Goal: Information Seeking & Learning: Learn about a topic

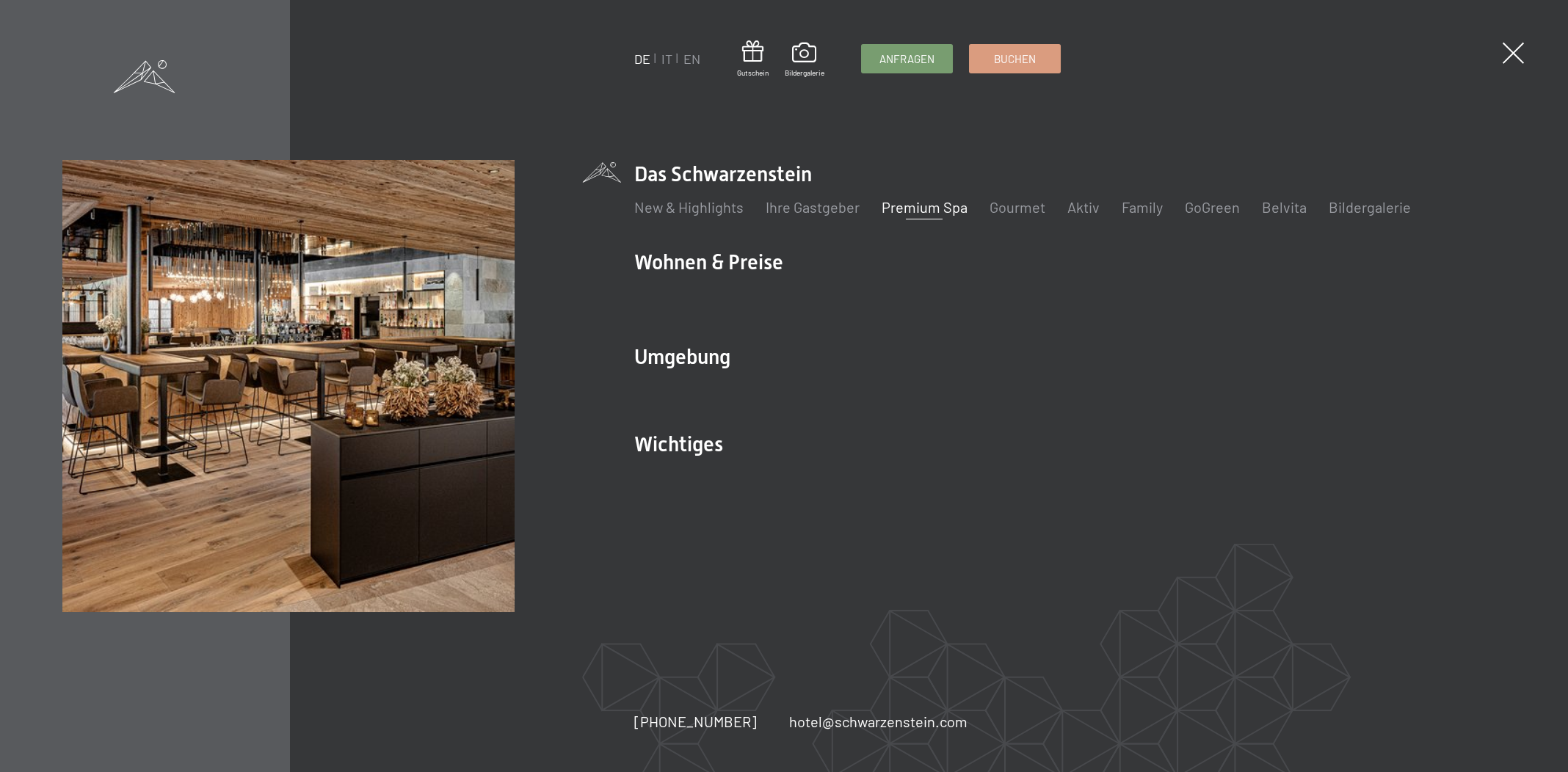
click at [920, 206] on link "Premium Spa" at bounding box center [924, 207] width 86 height 18
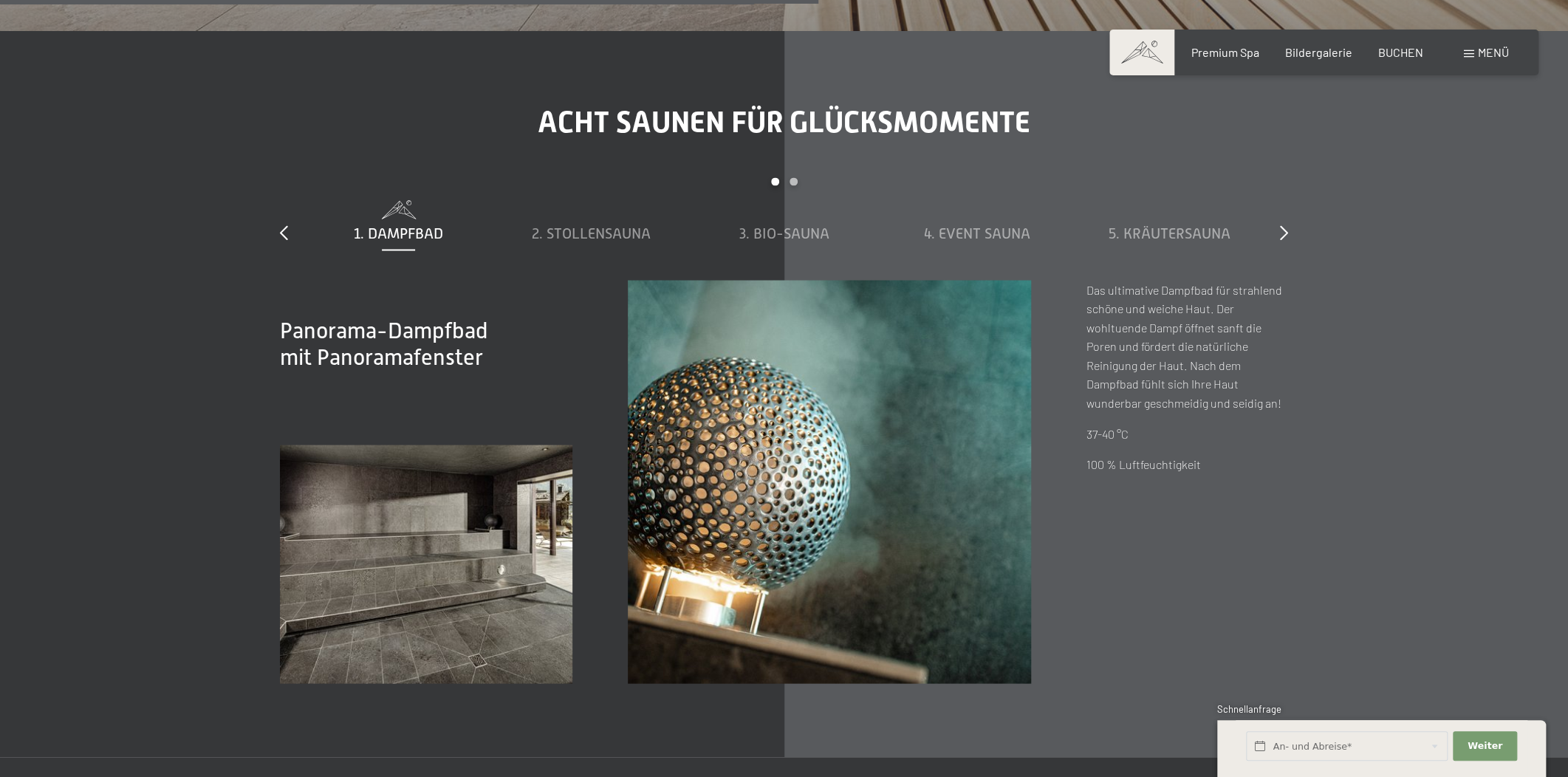
scroll to position [5374, 0]
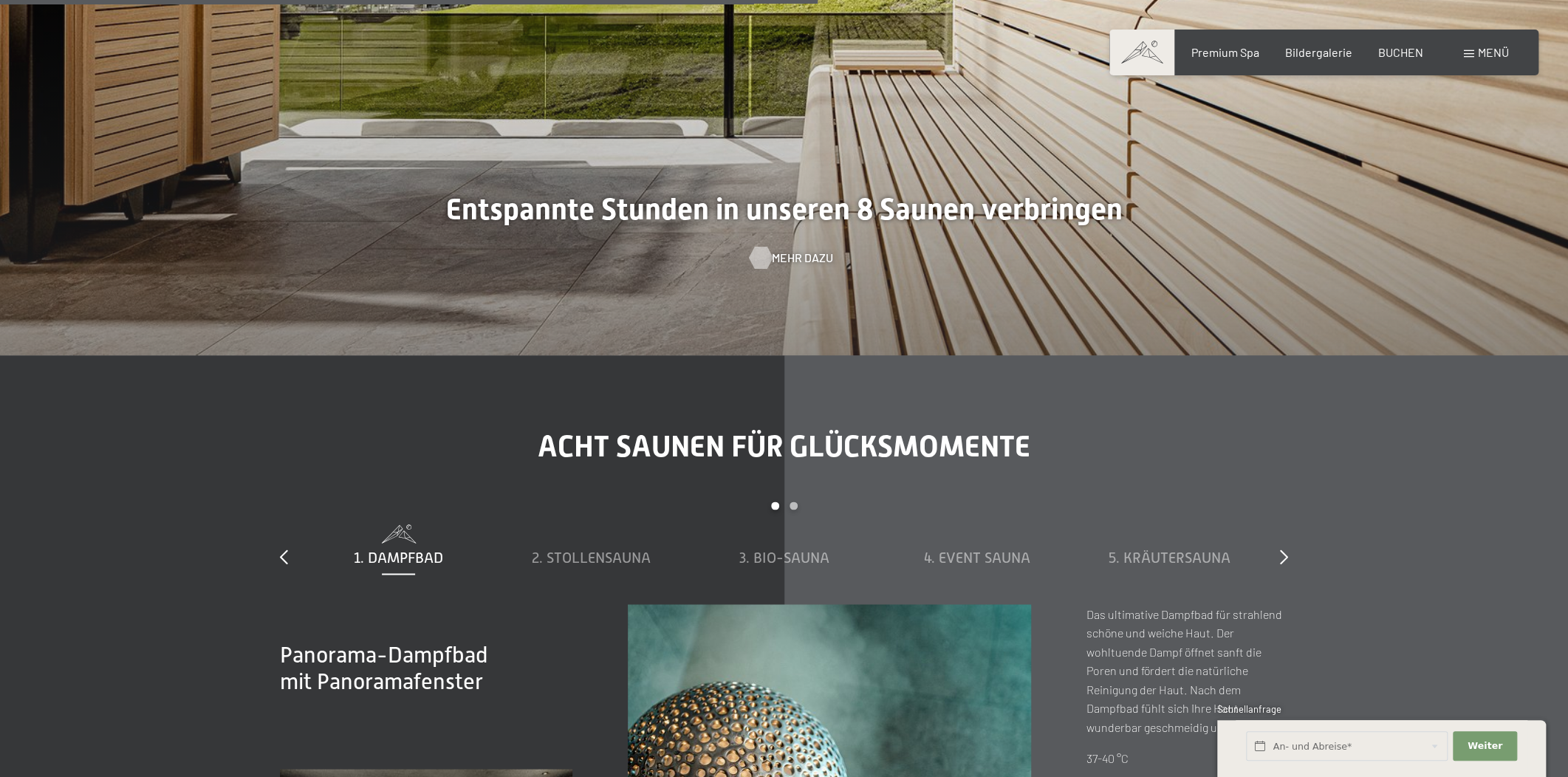
click at [763, 247] on div at bounding box center [760, 258] width 12 height 22
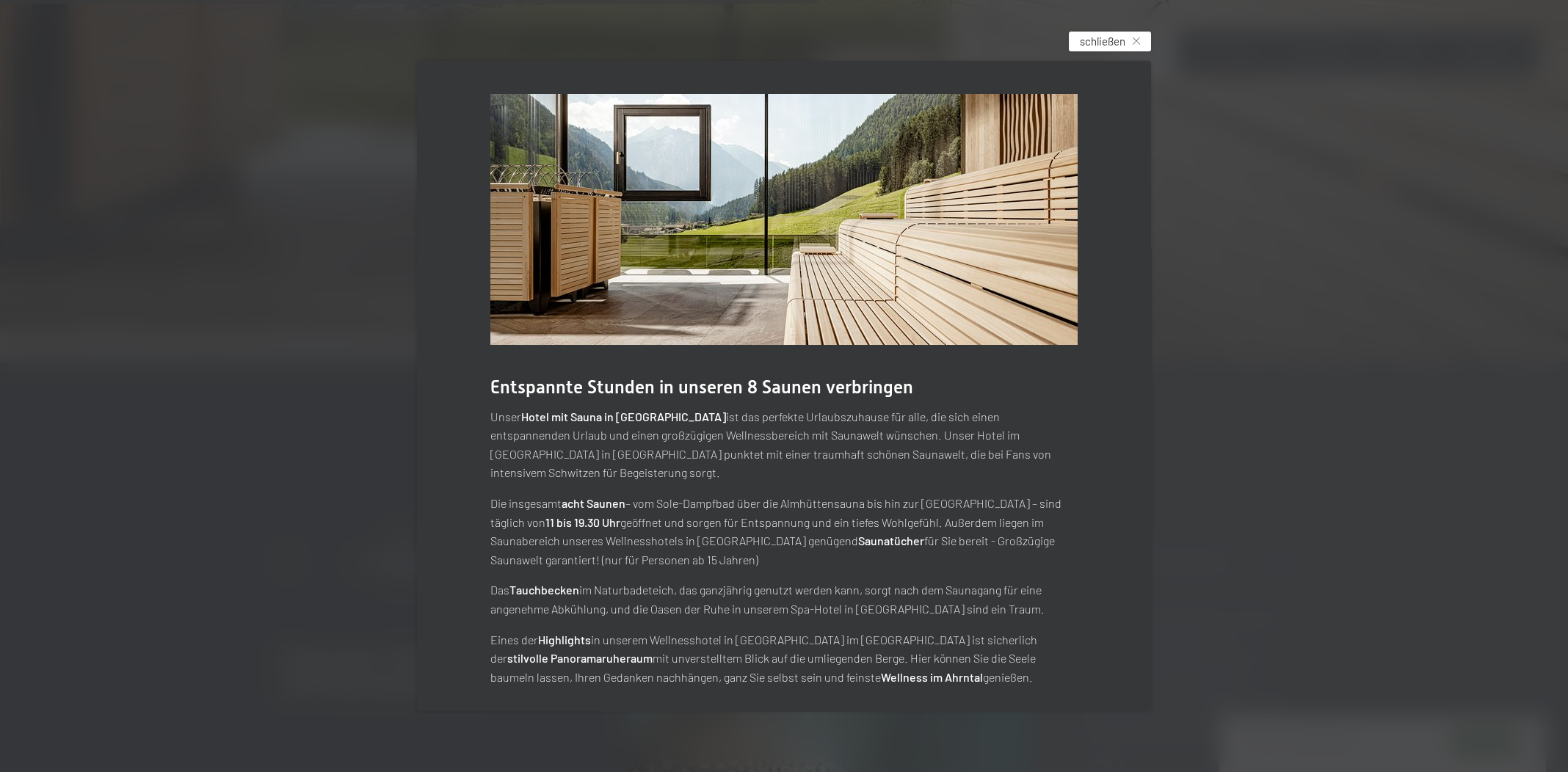
click at [1106, 49] on span "schließen" at bounding box center [1102, 41] width 45 height 16
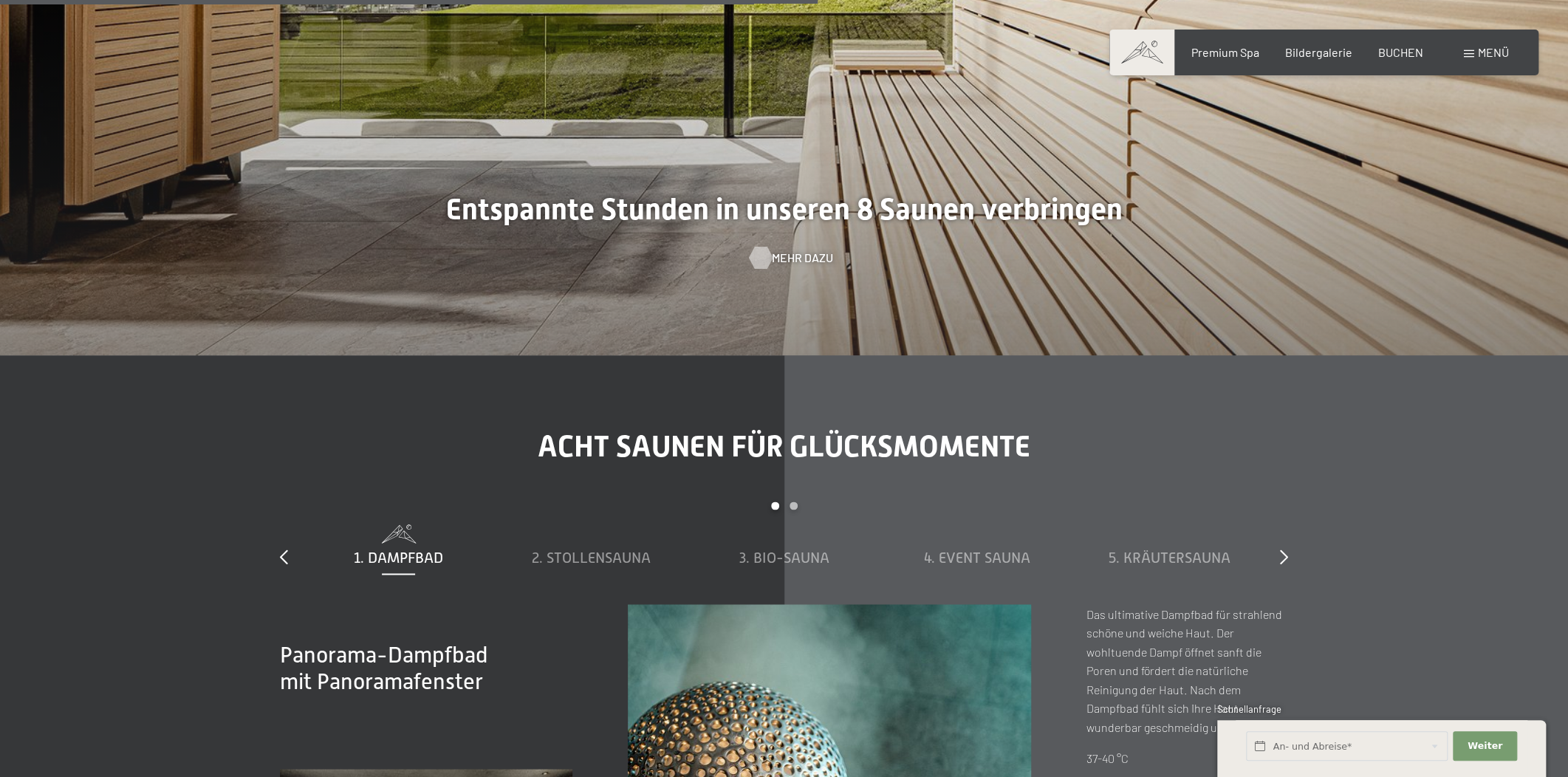
click at [758, 247] on div at bounding box center [760, 258] width 12 height 22
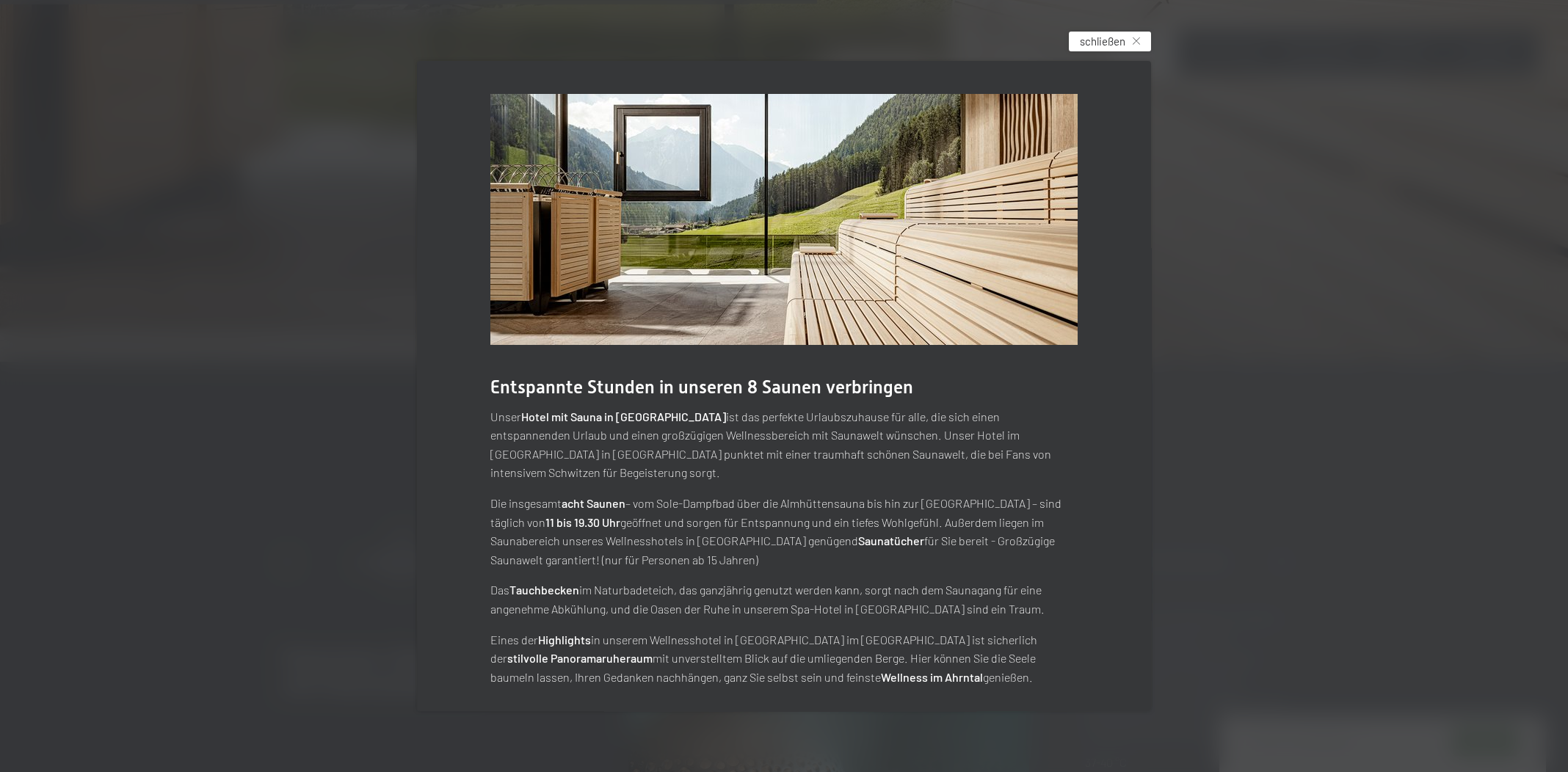
click at [1104, 47] on span "schließen" at bounding box center [1102, 41] width 45 height 16
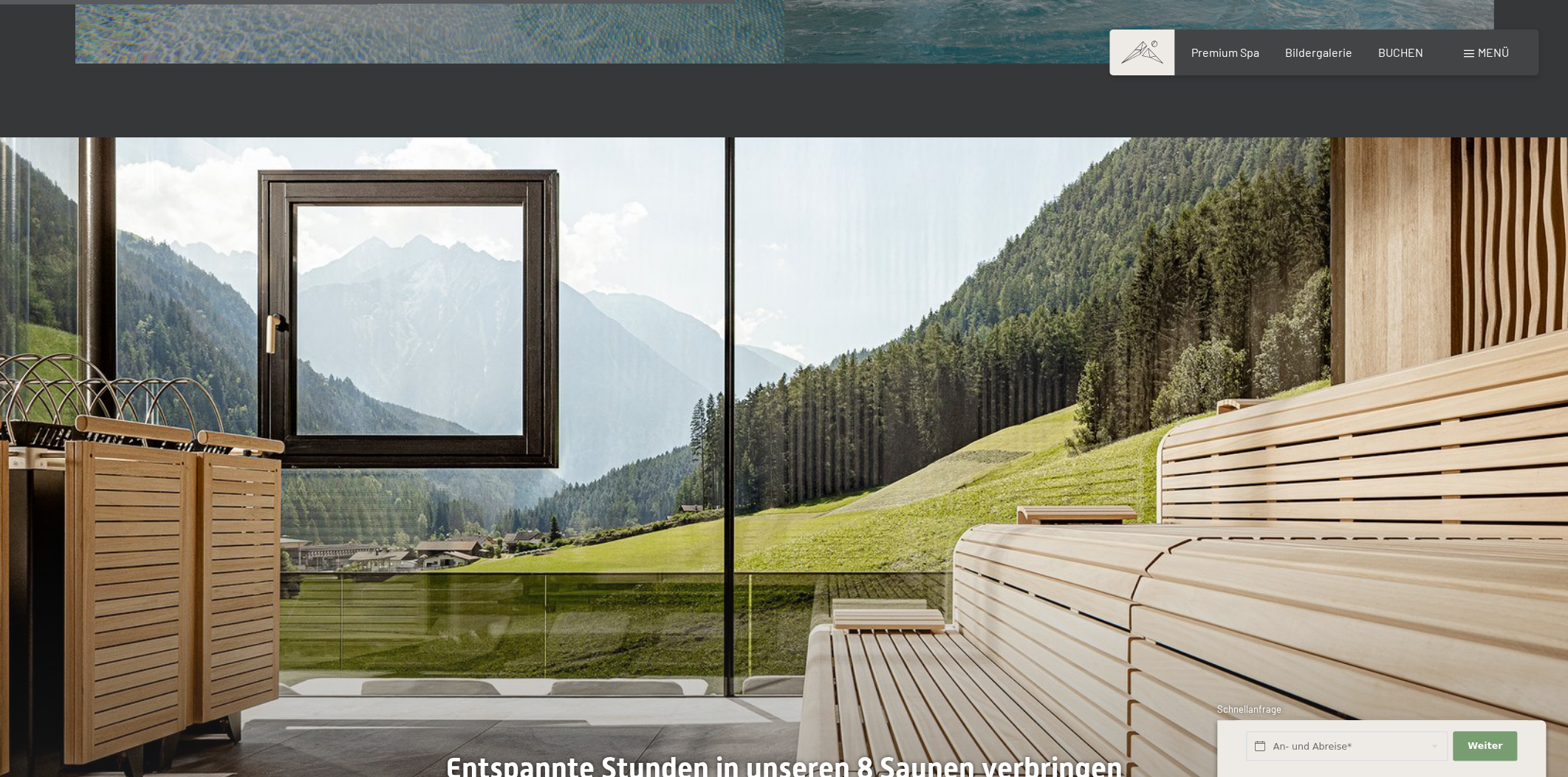
scroll to position [5150, 0]
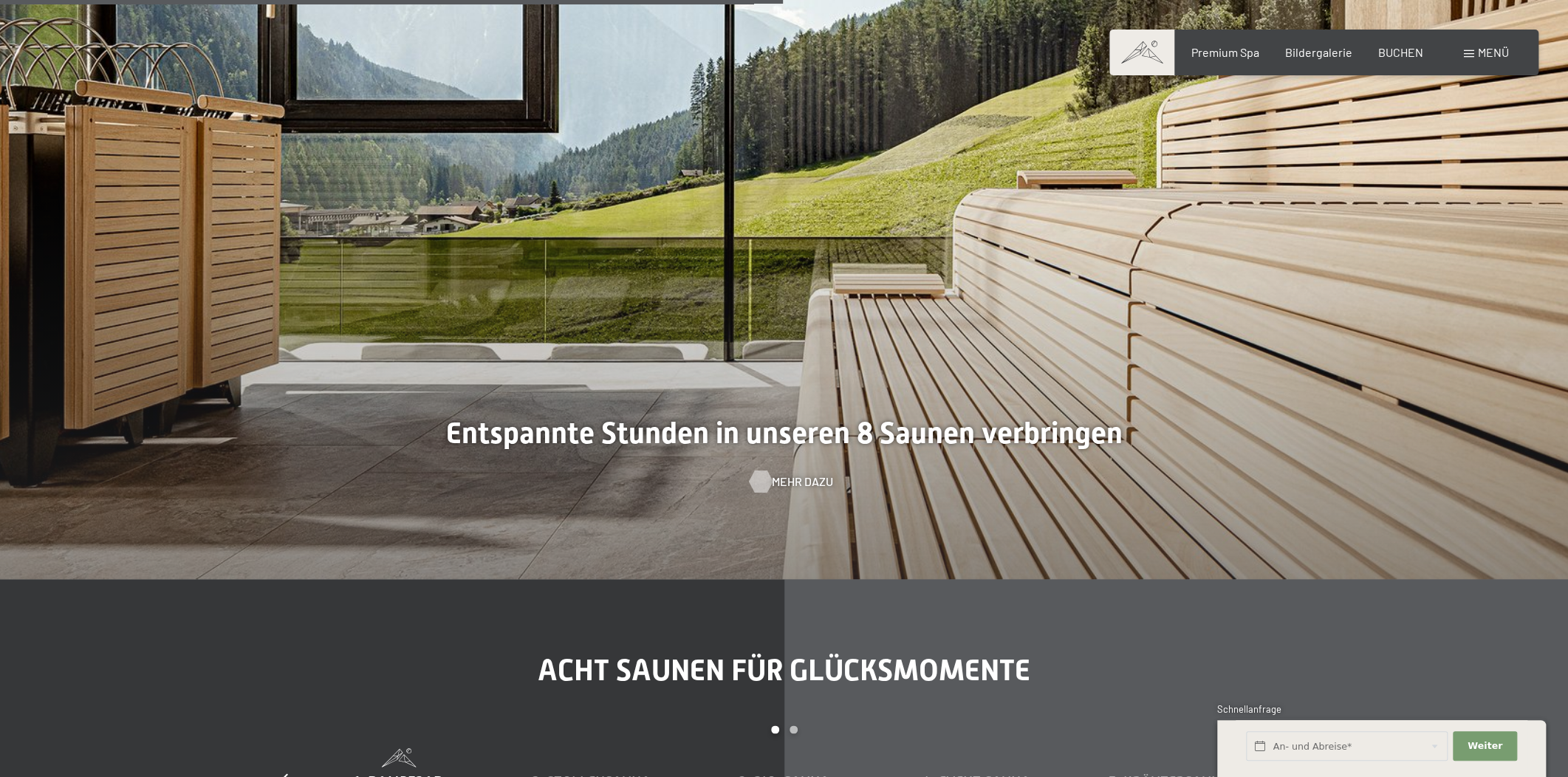
click at [772, 473] on span "Mehr dazu" at bounding box center [803, 481] width 62 height 16
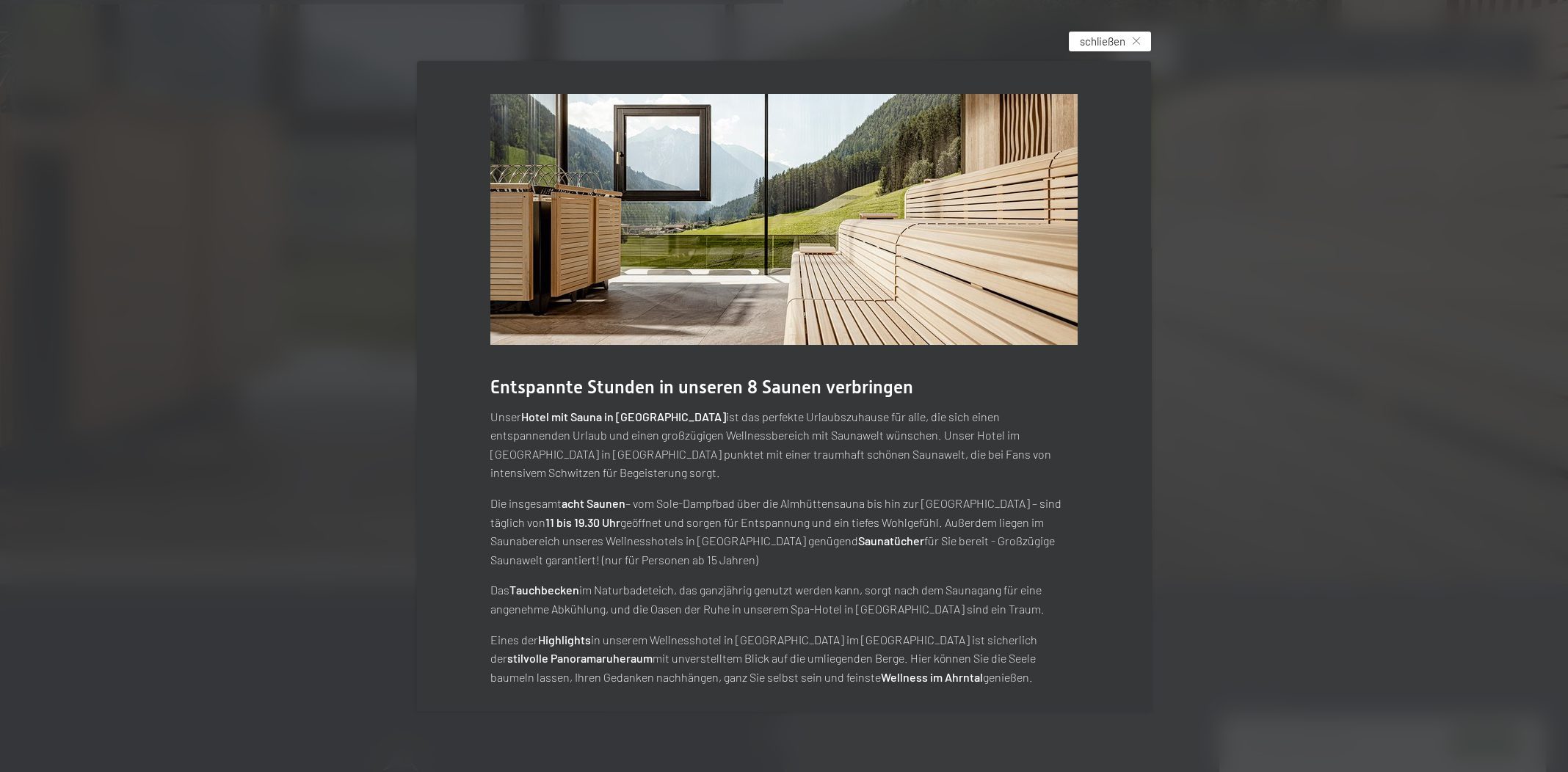
click at [1113, 48] on span "schließen" at bounding box center [1102, 41] width 45 height 16
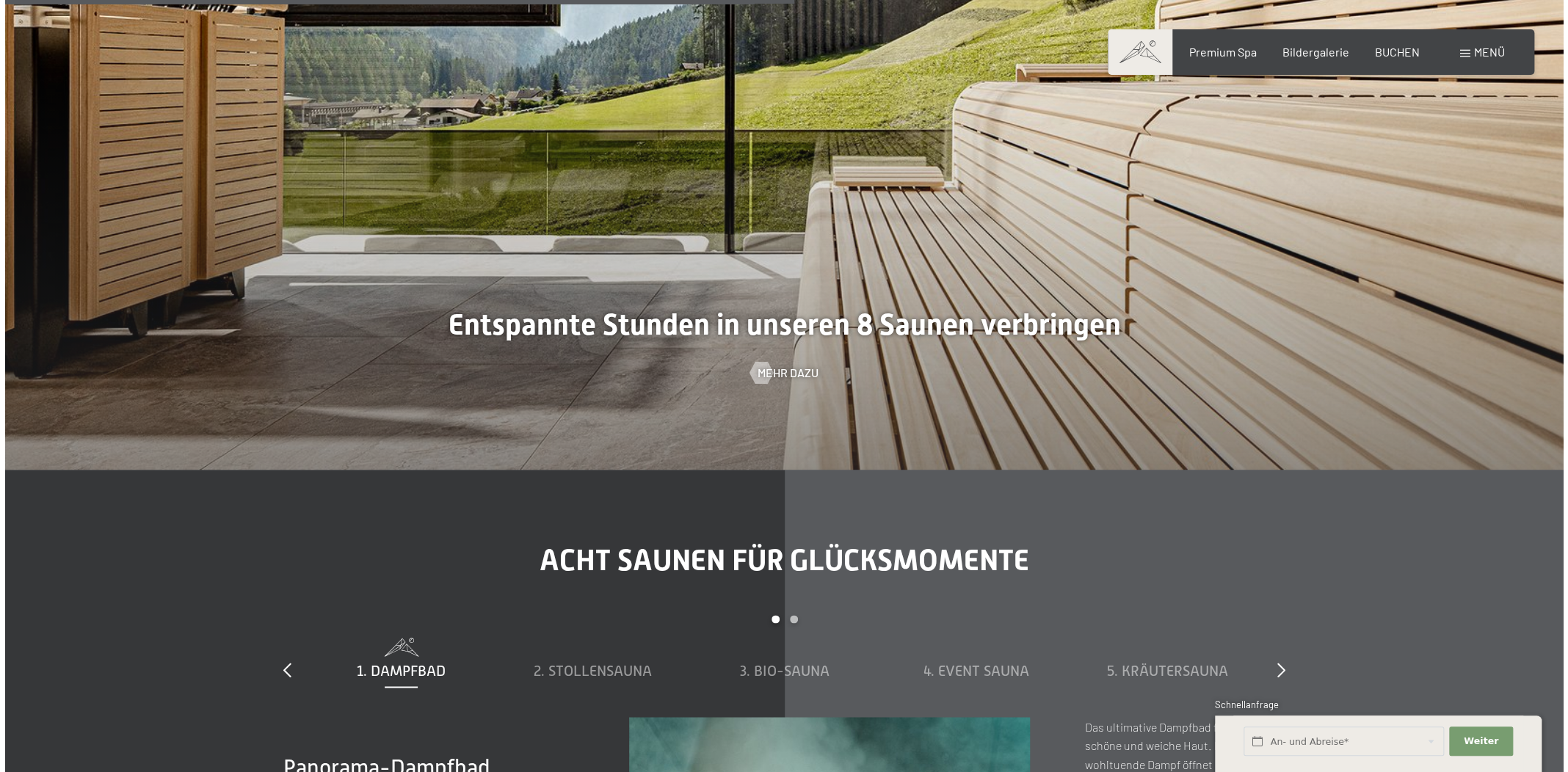
scroll to position [5228, 0]
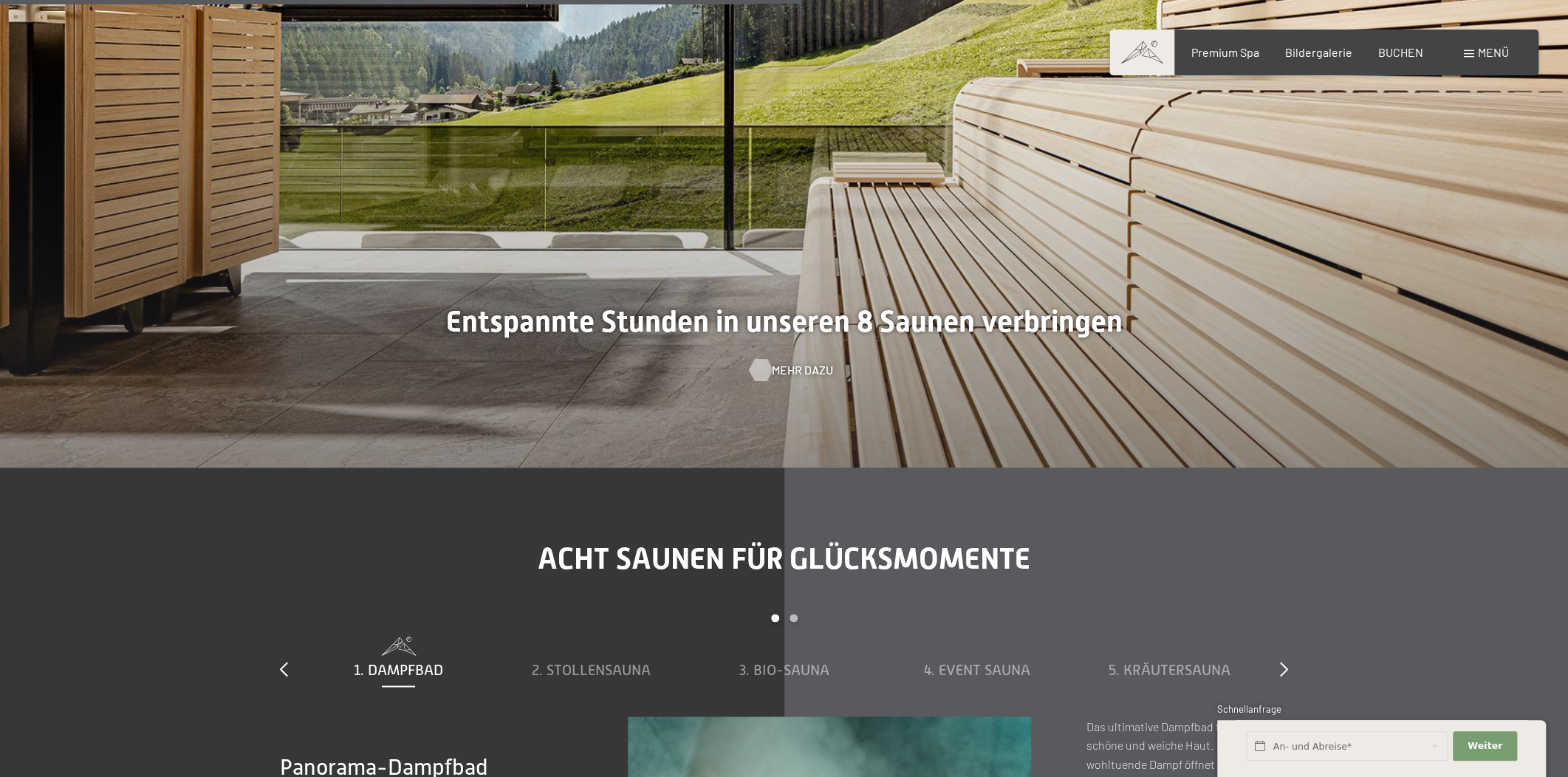
click at [766, 360] on div at bounding box center [760, 371] width 12 height 22
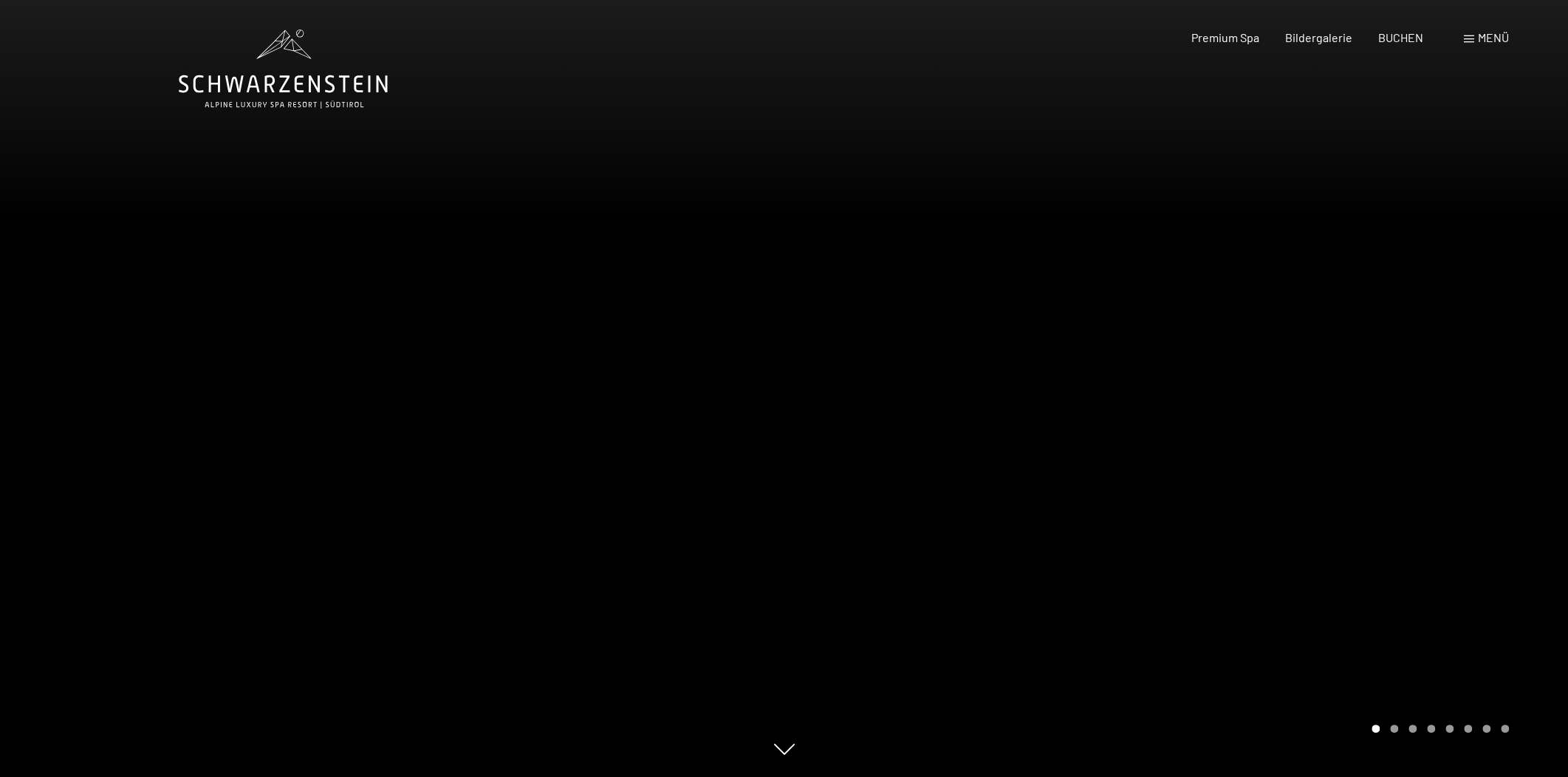
click at [1491, 44] on span "Menü" at bounding box center [1492, 36] width 31 height 14
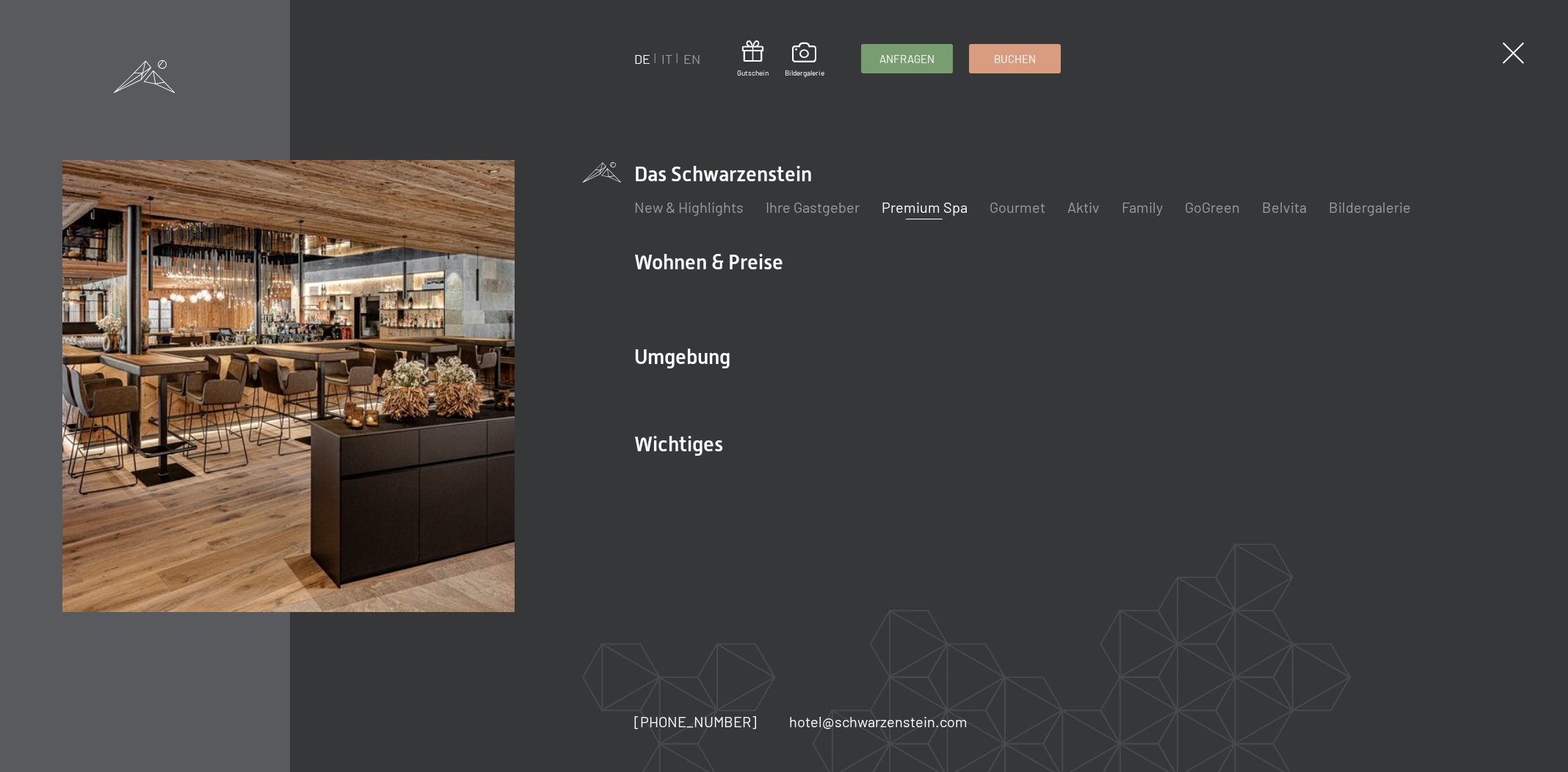
click at [932, 210] on link "Premium Spa" at bounding box center [924, 207] width 86 height 18
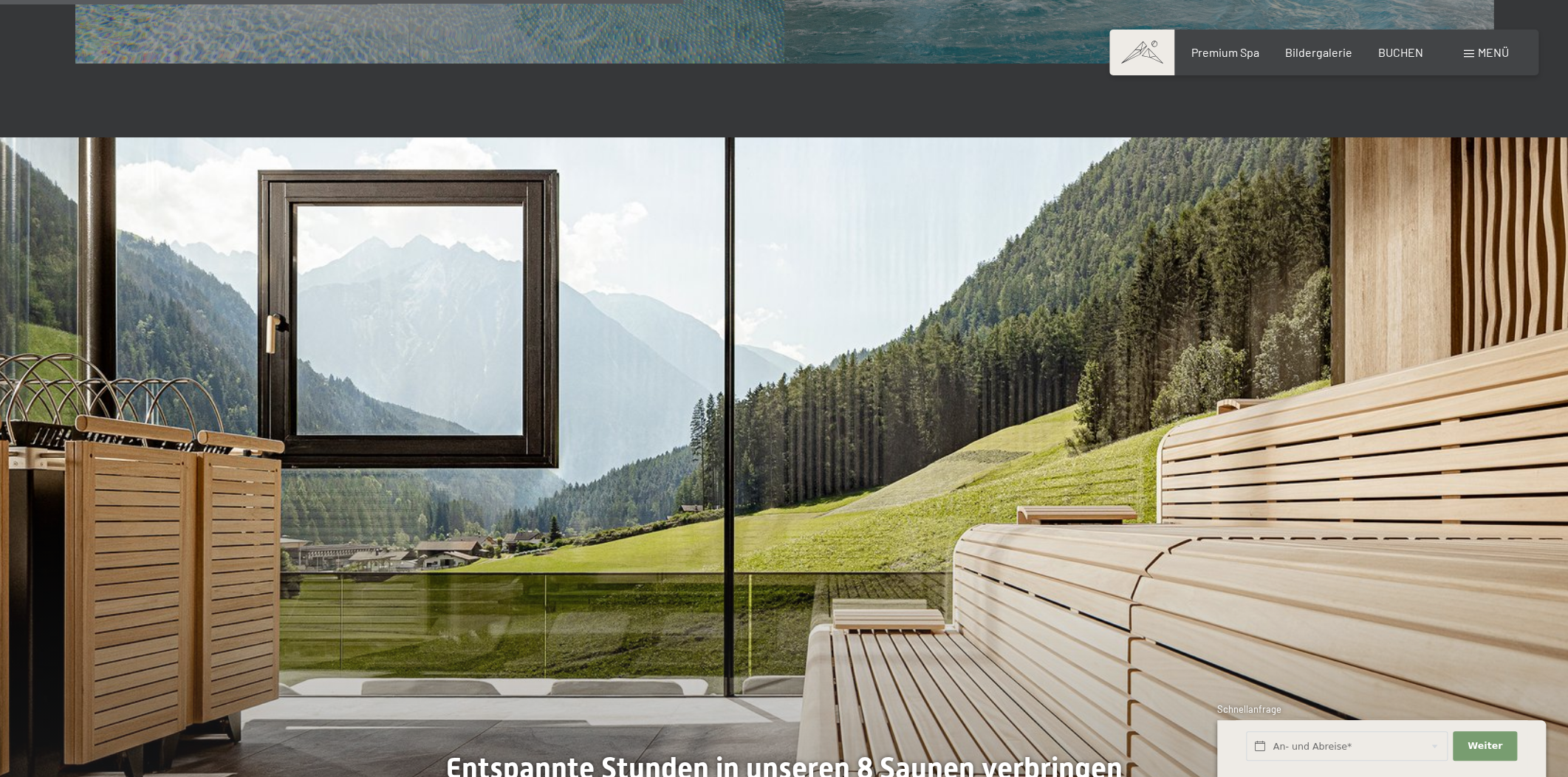
scroll to position [5487, 0]
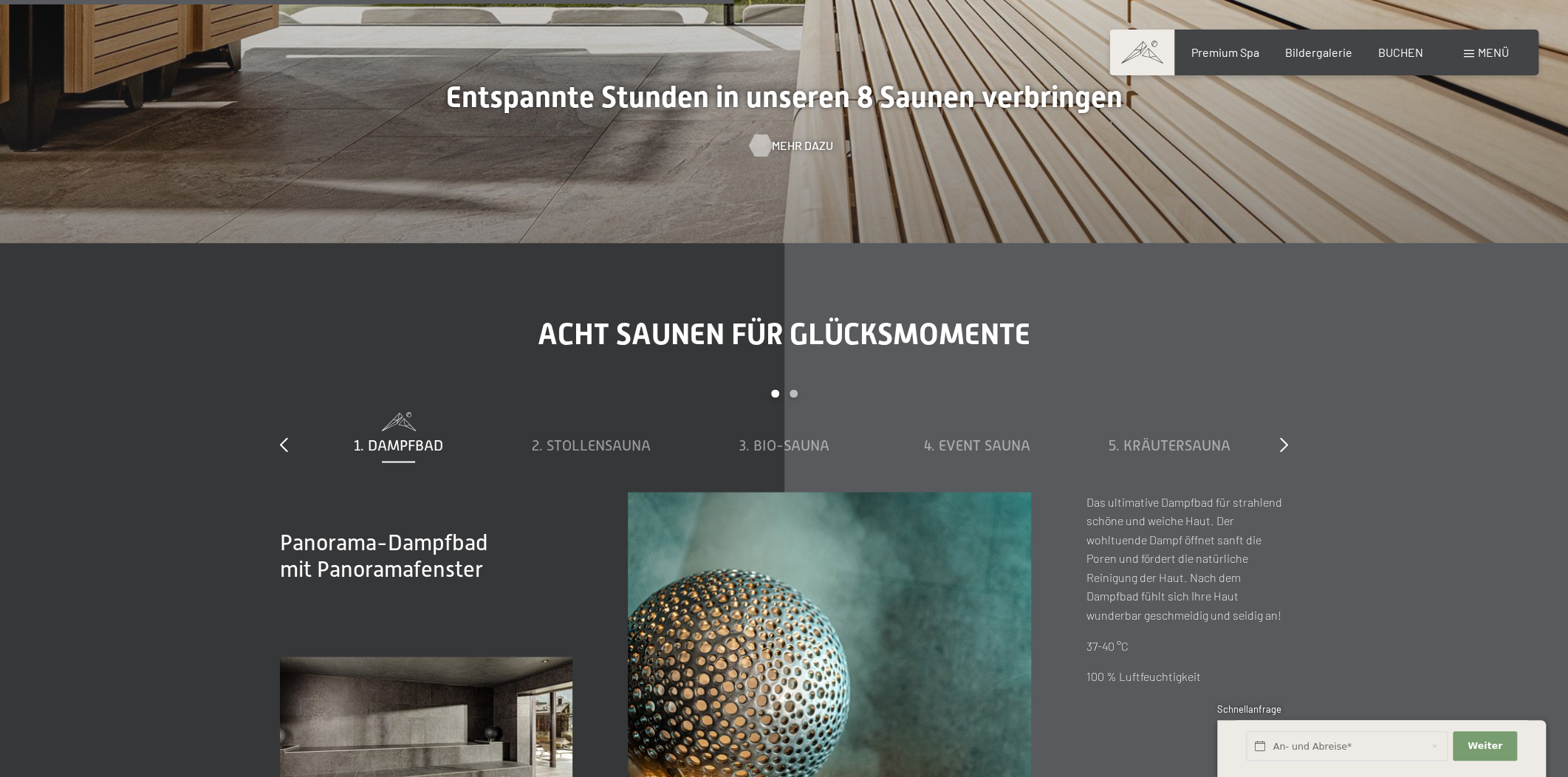
click at [762, 134] on div at bounding box center [760, 146] width 12 height 22
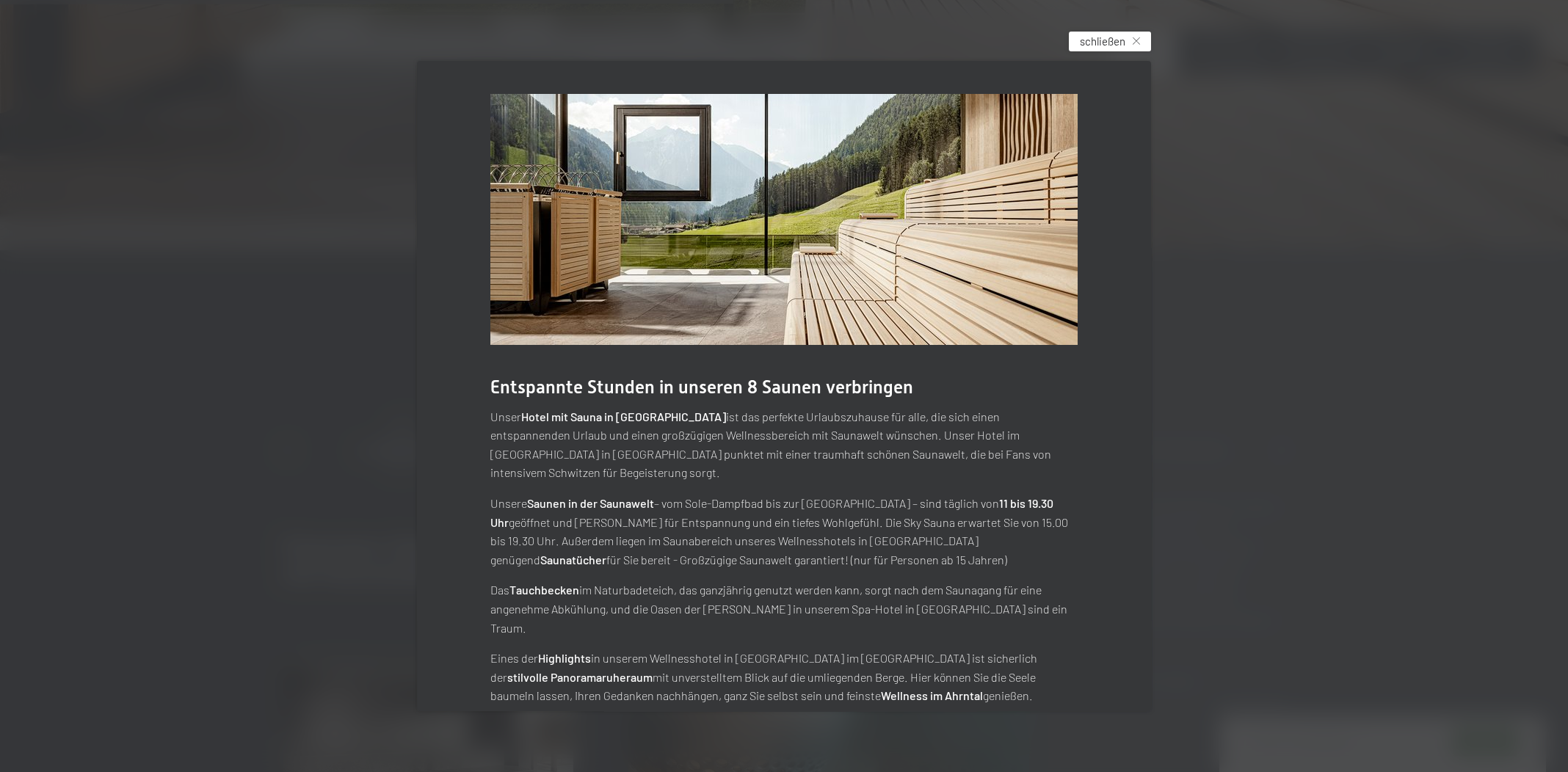
click at [1127, 39] on div "schließen" at bounding box center [1110, 41] width 83 height 19
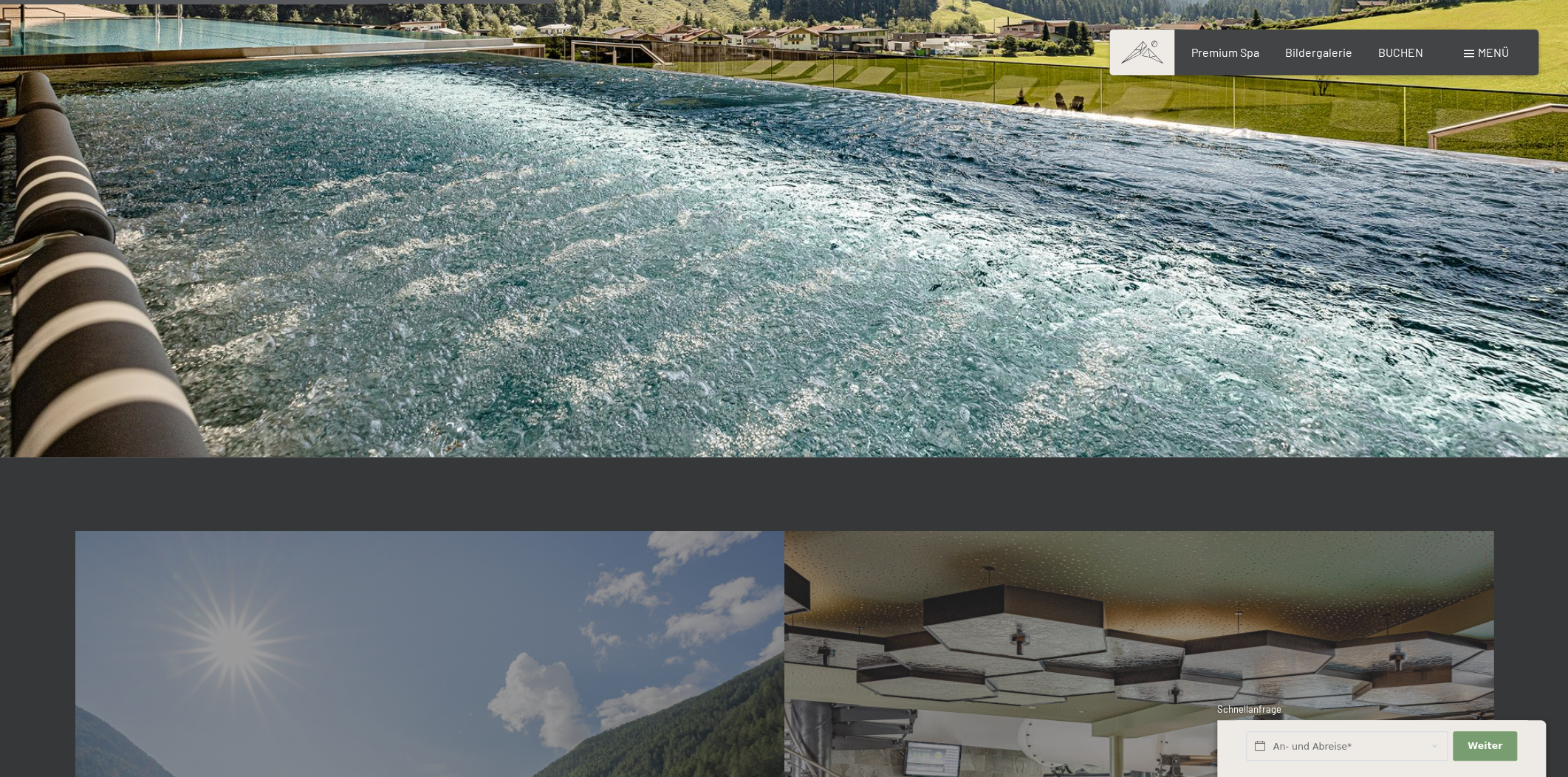
scroll to position [3246, 0]
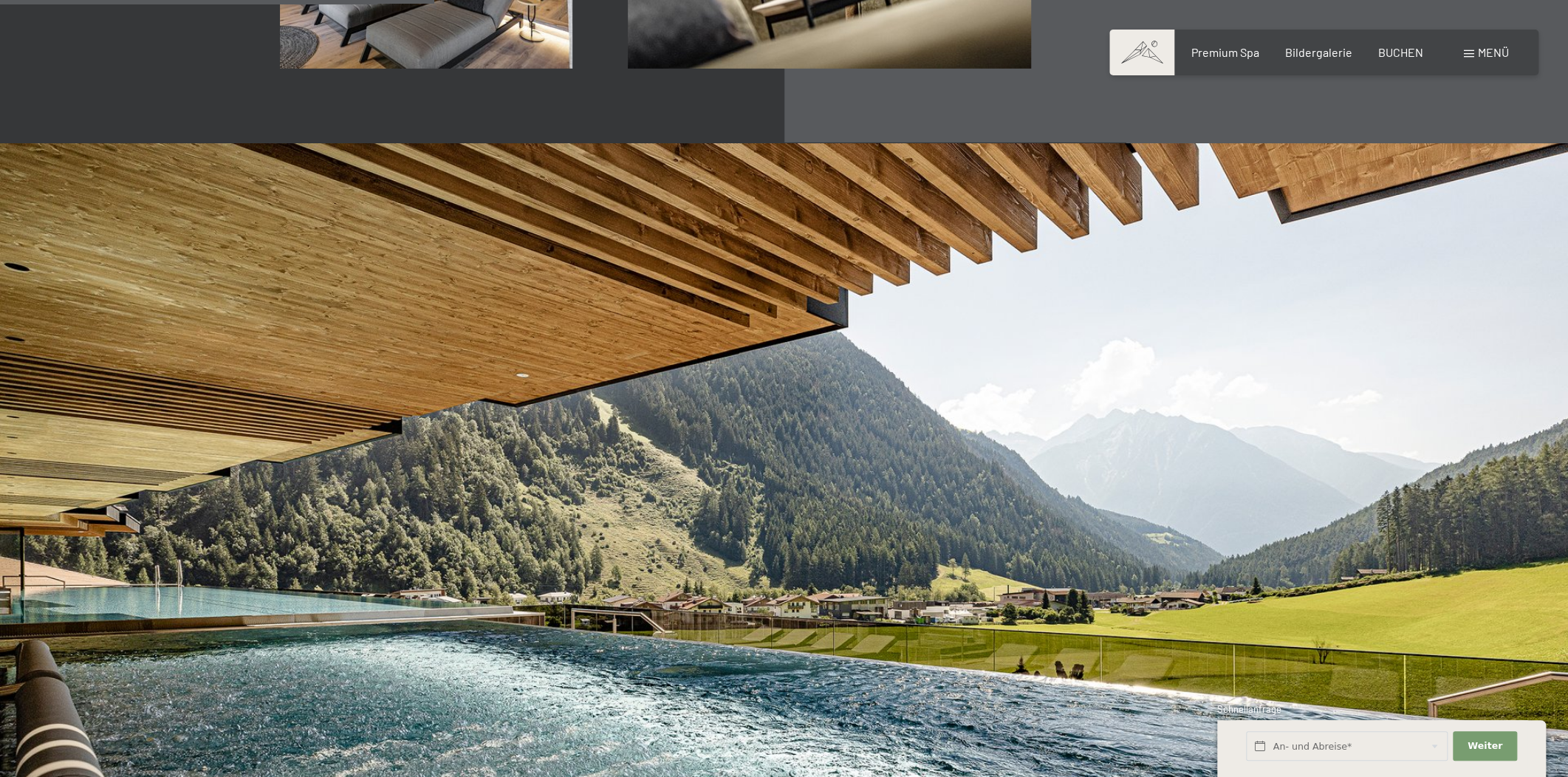
click at [1487, 53] on span "Menü" at bounding box center [1492, 51] width 31 height 14
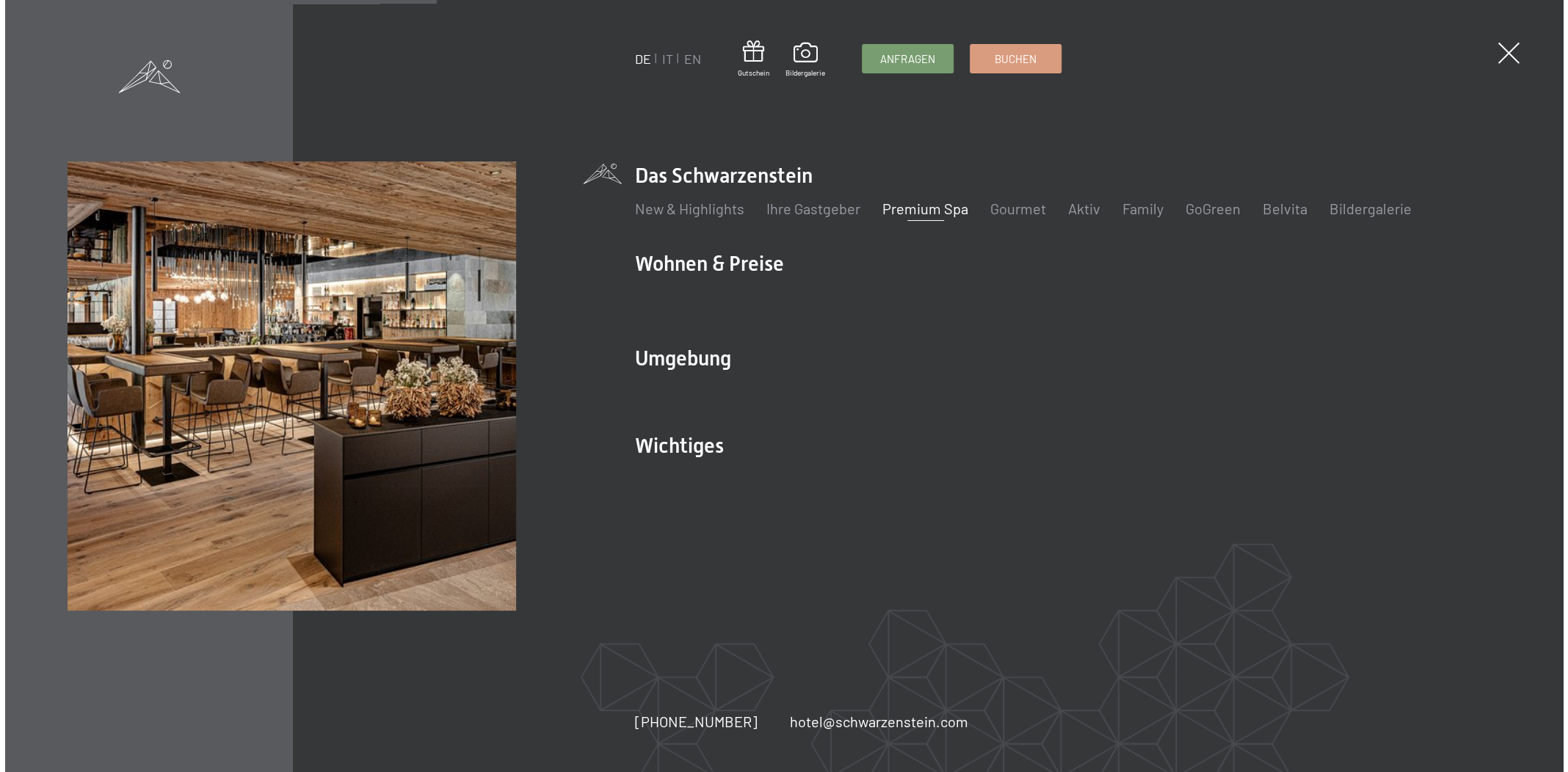
scroll to position [3230, 0]
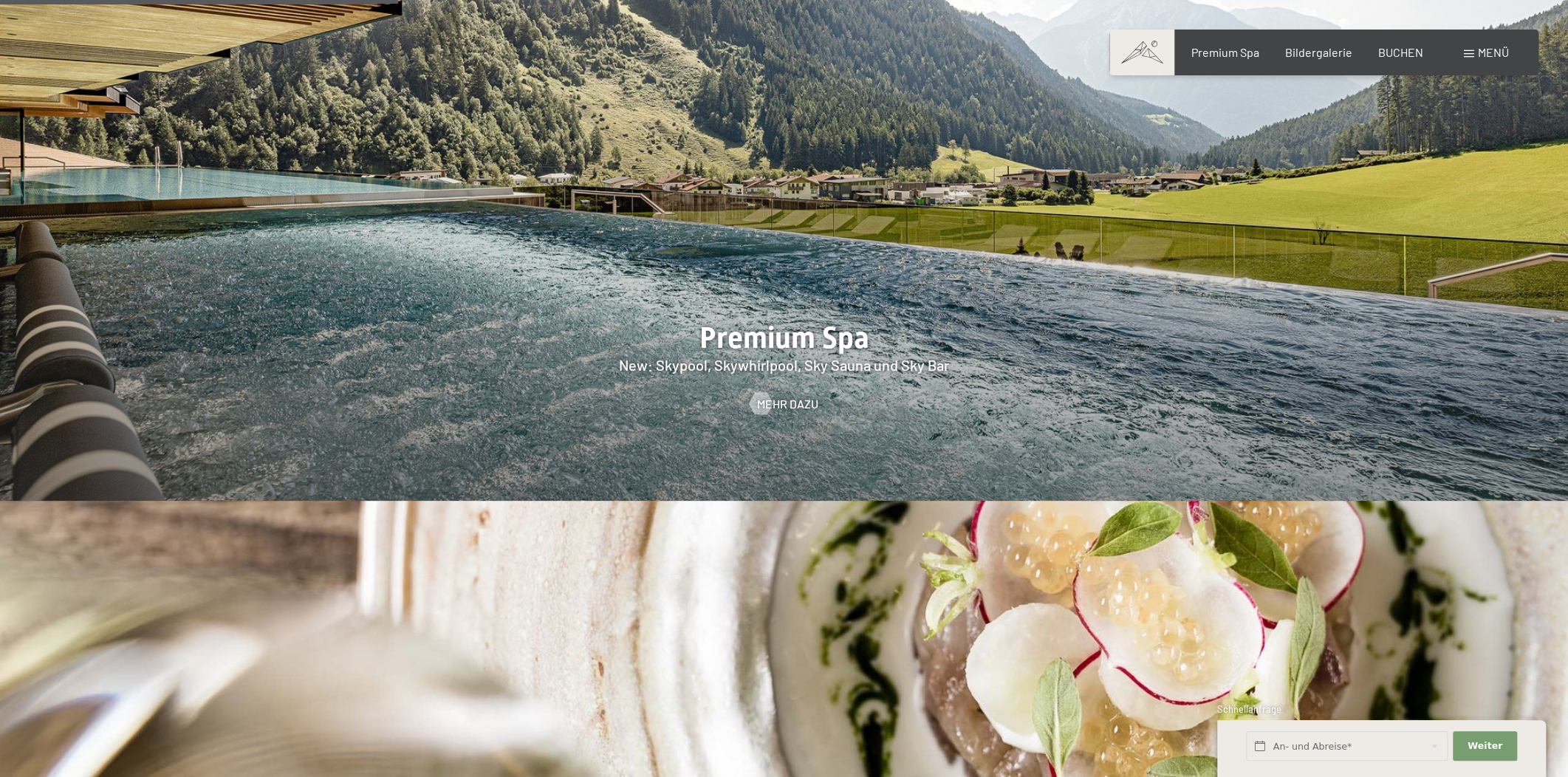
click at [1503, 49] on span "Menü" at bounding box center [1492, 51] width 31 height 14
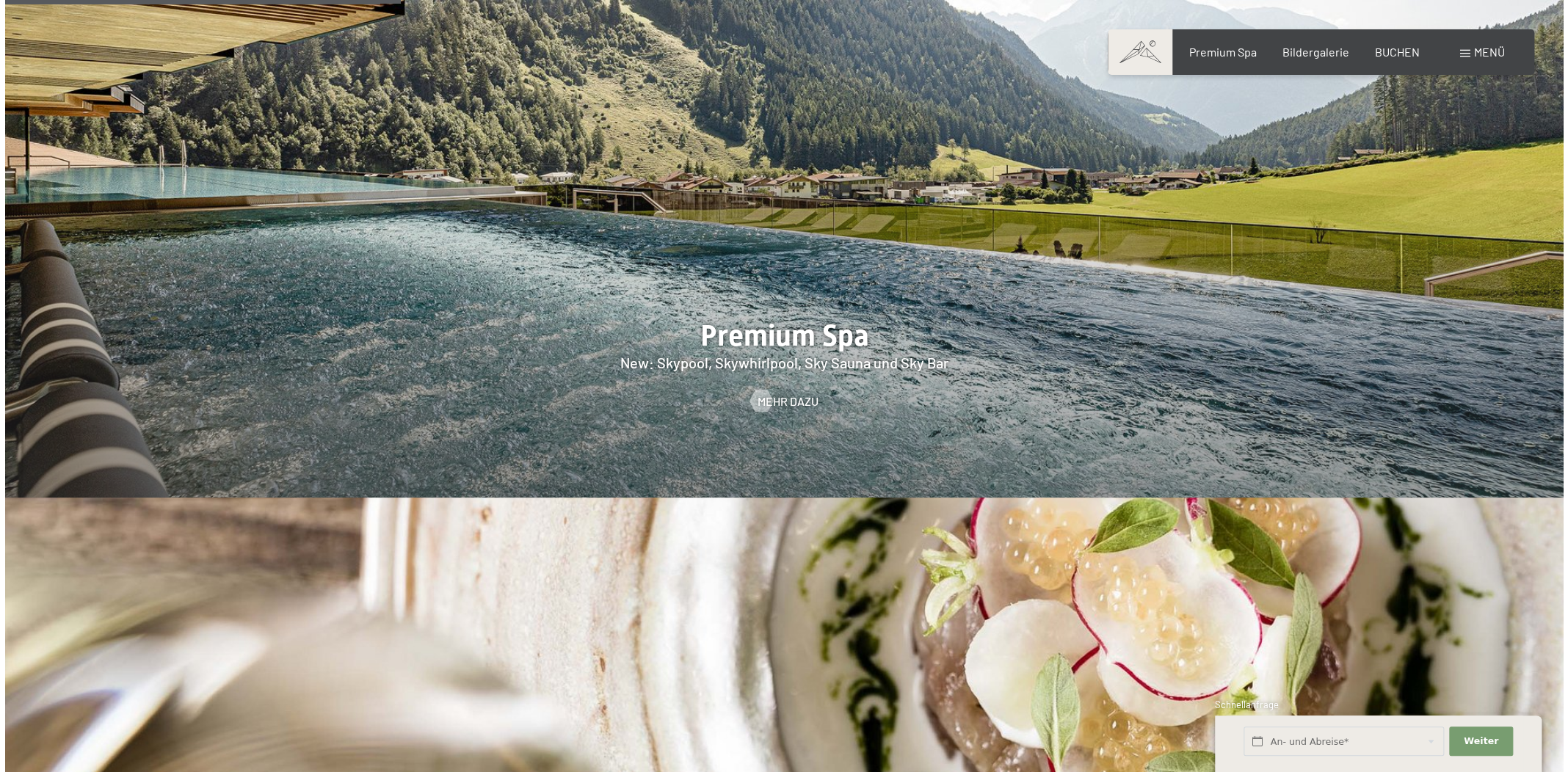
scroll to position [2451, 0]
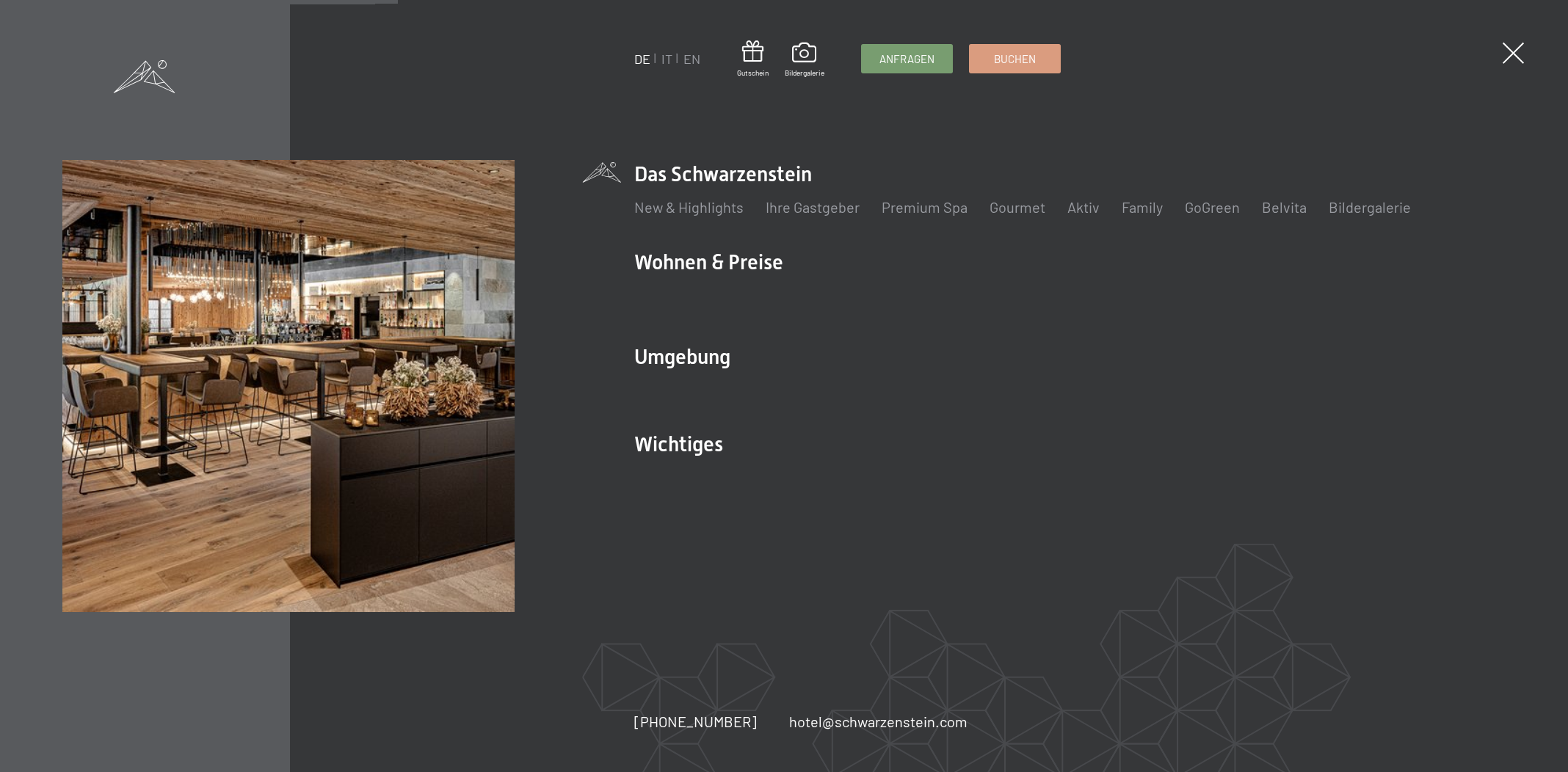
drag, startPoint x: 917, startPoint y: 200, endPoint x: 902, endPoint y: 224, distance: 28.3
click at [917, 201] on link "Premium Spa" at bounding box center [924, 207] width 86 height 18
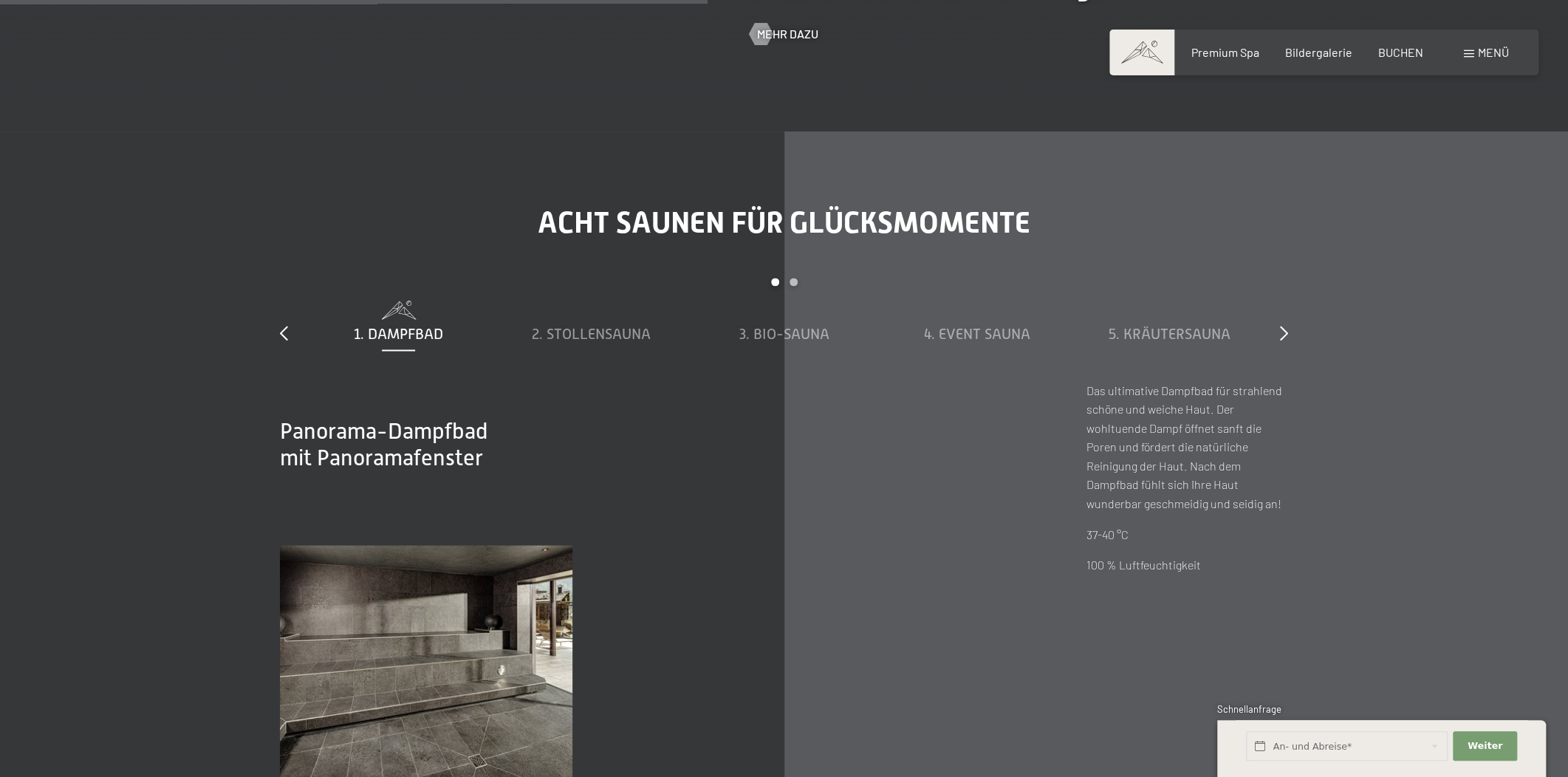
scroll to position [5150, 0]
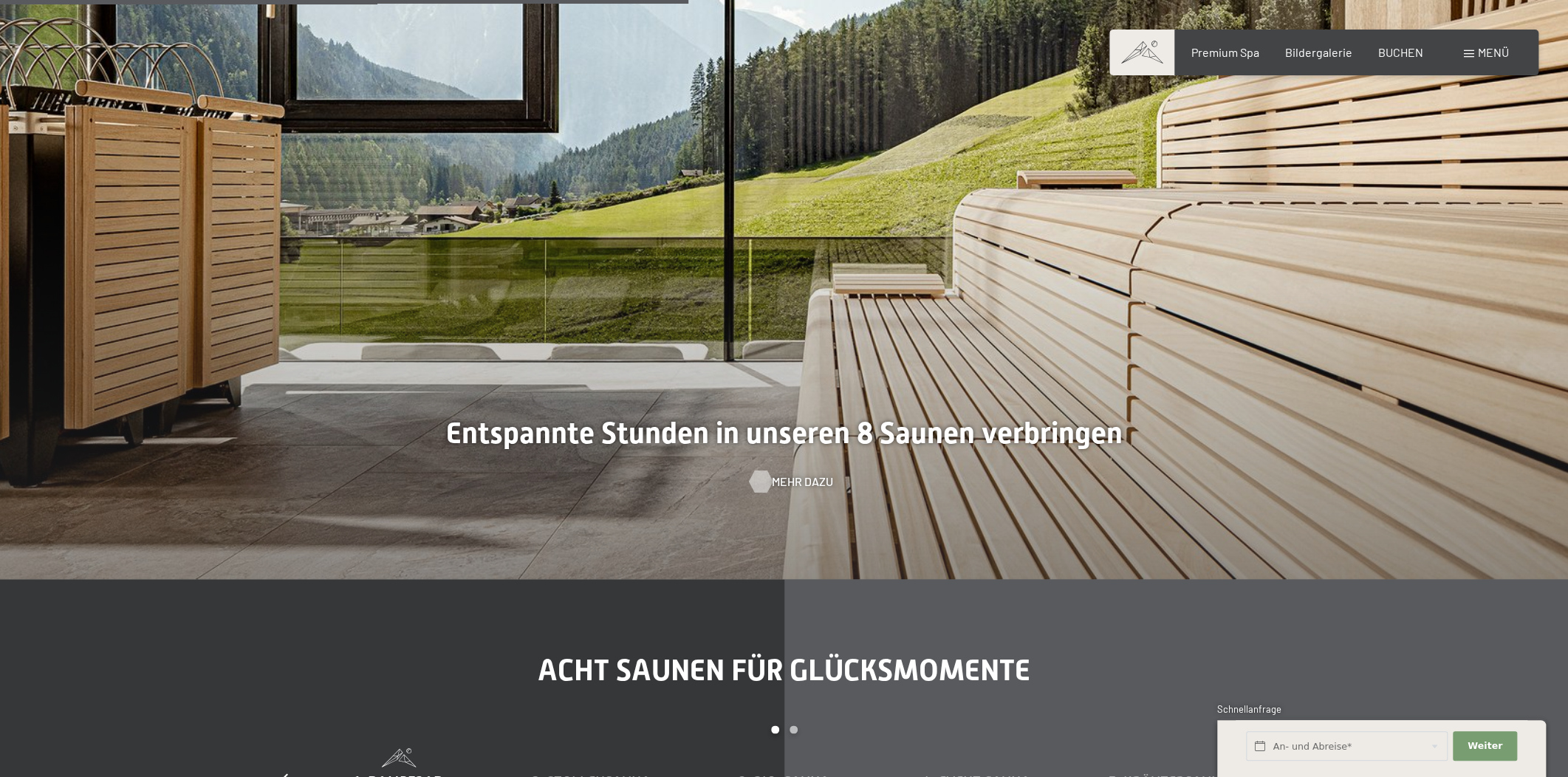
click at [761, 471] on div at bounding box center [760, 482] width 12 height 22
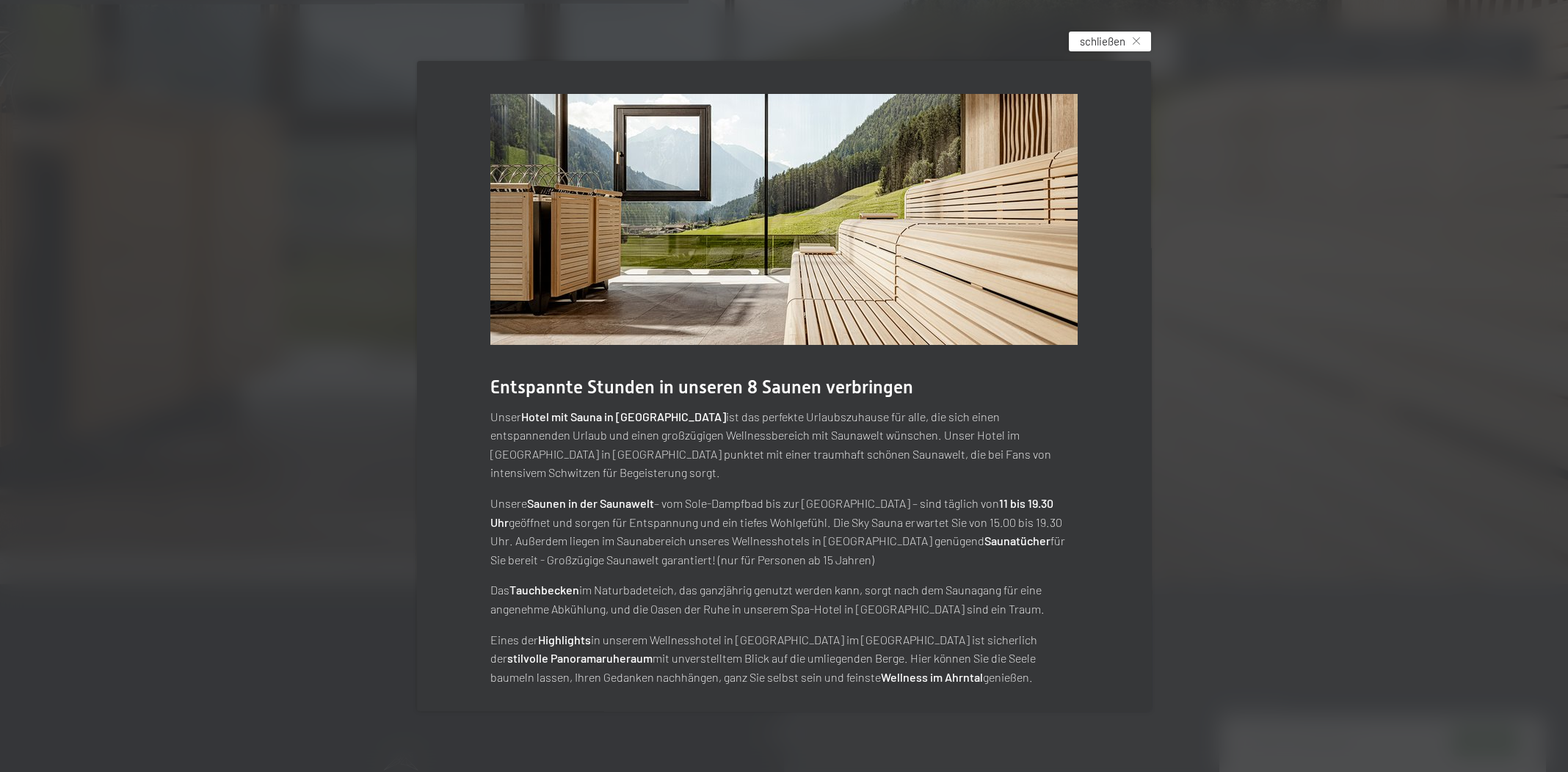
drag, startPoint x: 1135, startPoint y: 36, endPoint x: 1145, endPoint y: 55, distance: 21.5
click at [1135, 37] on div "Entspannte Stunden in unseren 8 Saunen verbringen Unser Hotel mit Sauna in Südt…" at bounding box center [784, 386] width 1568 height 772
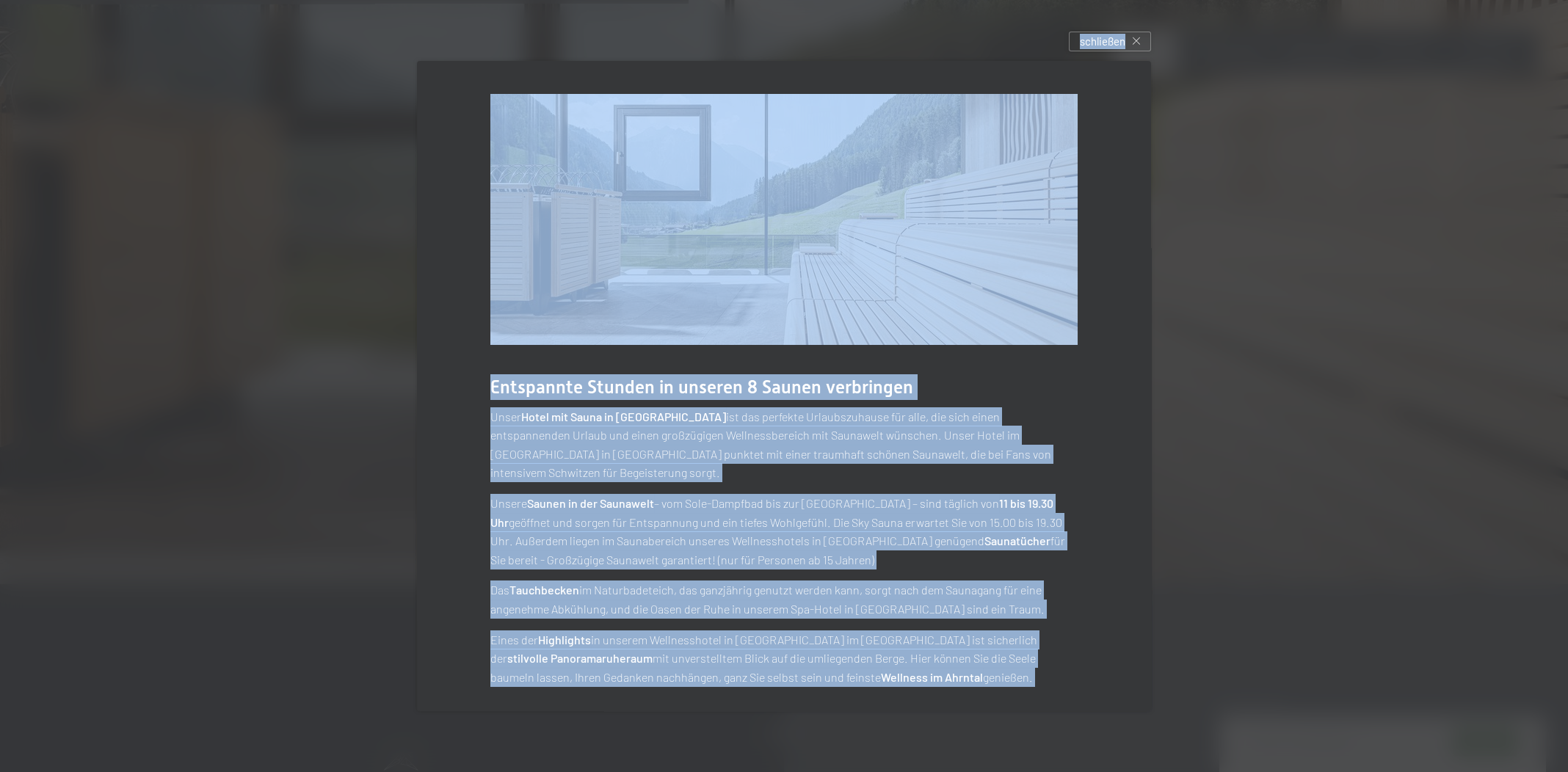
click at [1139, 47] on div "schließen" at bounding box center [1110, 41] width 83 height 19
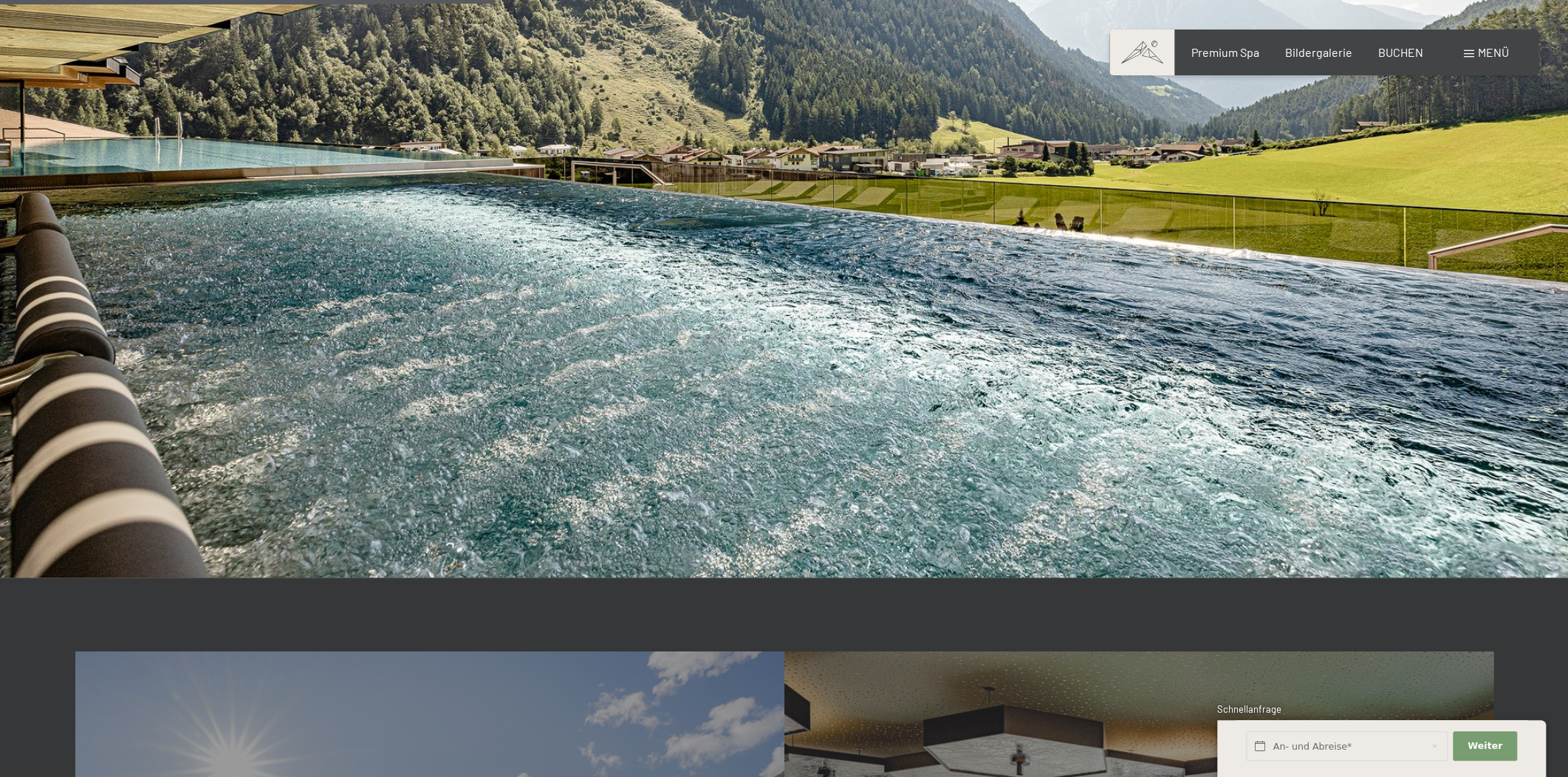
click at [1472, 61] on div "Buchen Anfragen Premium Spa Bildergalerie BUCHEN Menü DE IT EN Gutschein Bilder…" at bounding box center [1323, 51] width 370 height 16
click at [1474, 48] on div "Menü" at bounding box center [1486, 51] width 45 height 16
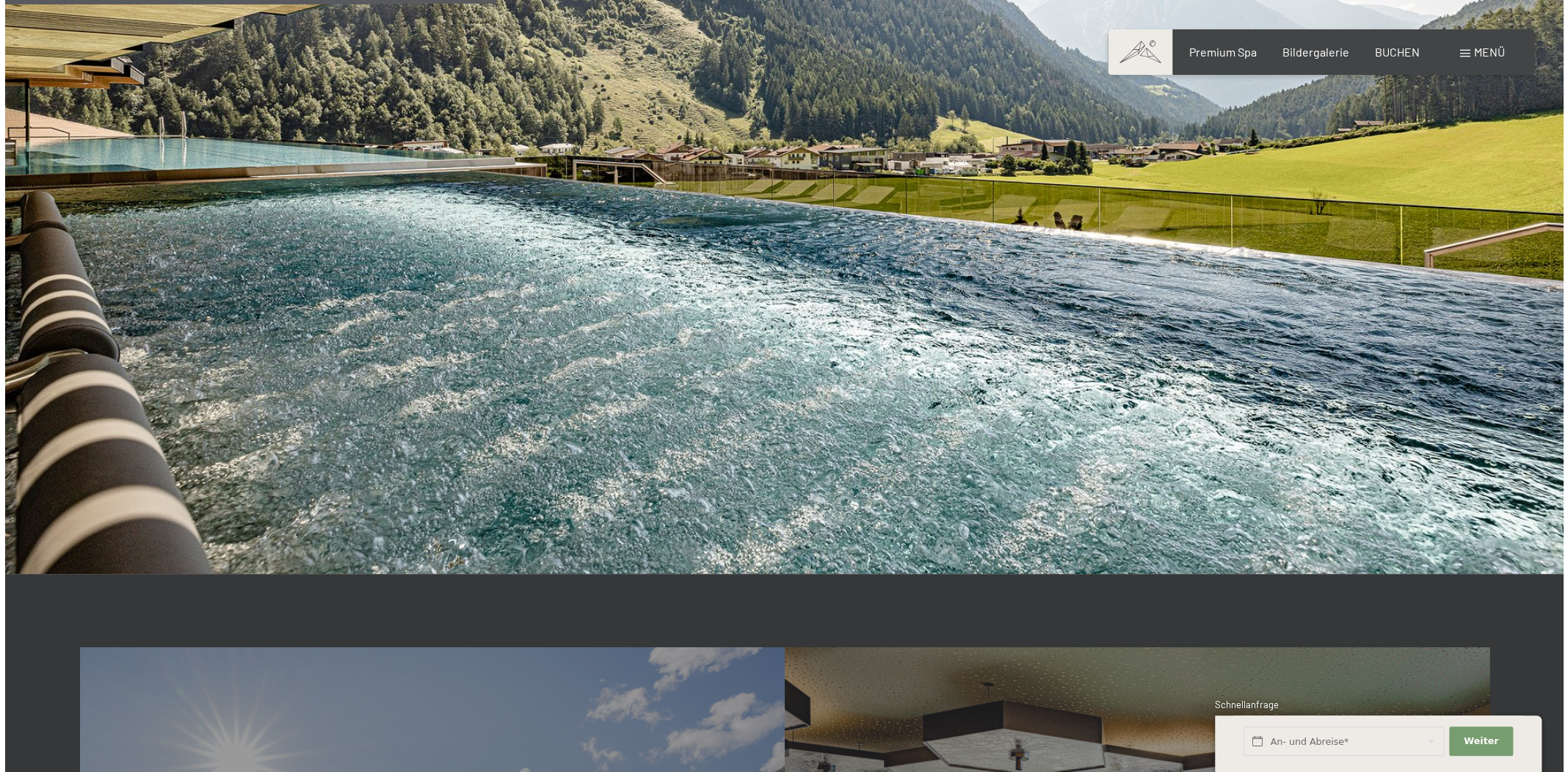
scroll to position [3674, 0]
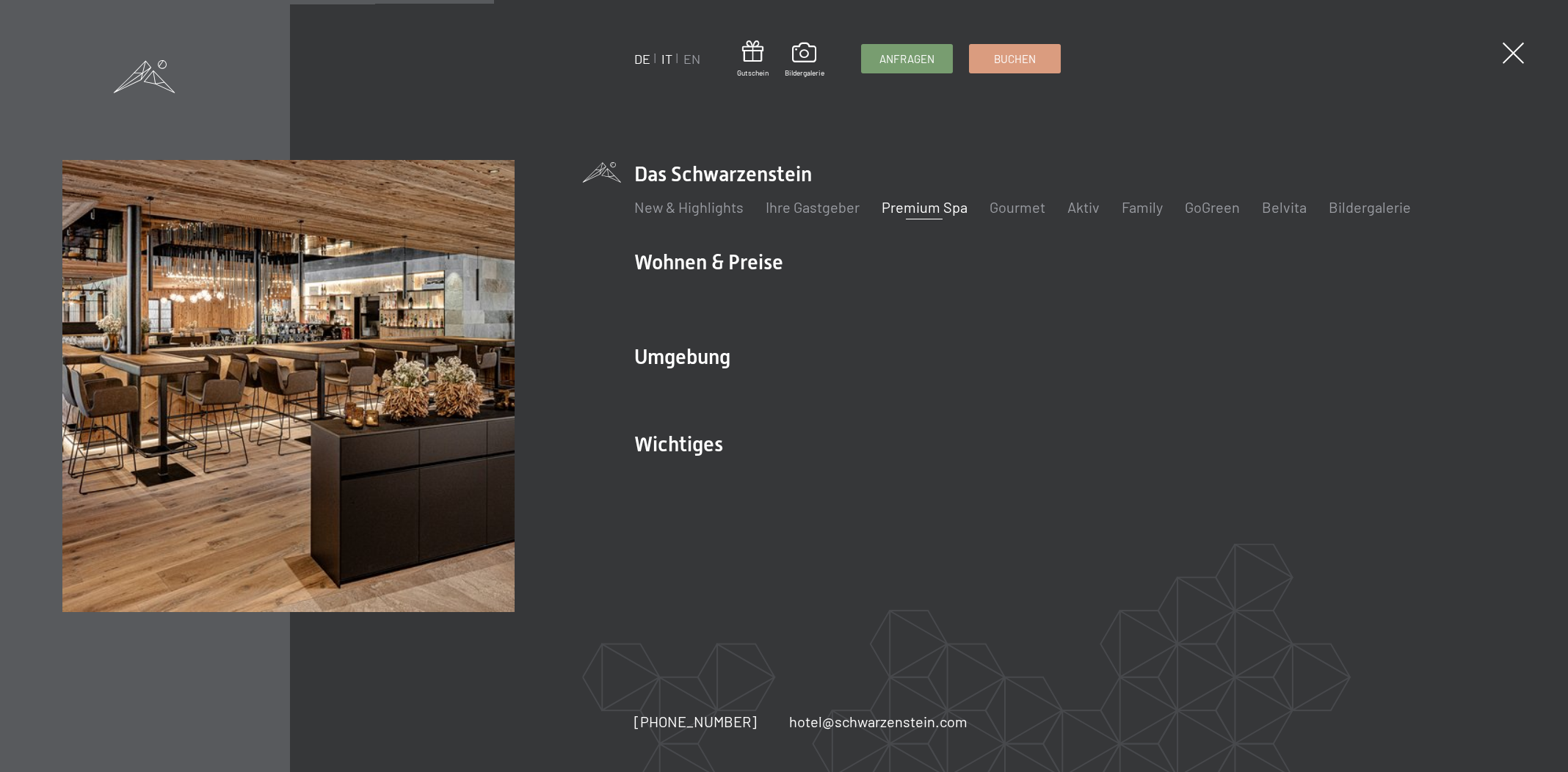
click at [667, 58] on link "IT" at bounding box center [667, 58] width 11 height 16
click at [918, 210] on link "Premium Spa" at bounding box center [924, 207] width 86 height 18
click at [670, 56] on link "IT" at bounding box center [667, 58] width 11 height 16
click at [665, 58] on link "IT" at bounding box center [667, 58] width 11 height 16
click at [666, 66] on link "IT" at bounding box center [667, 58] width 11 height 16
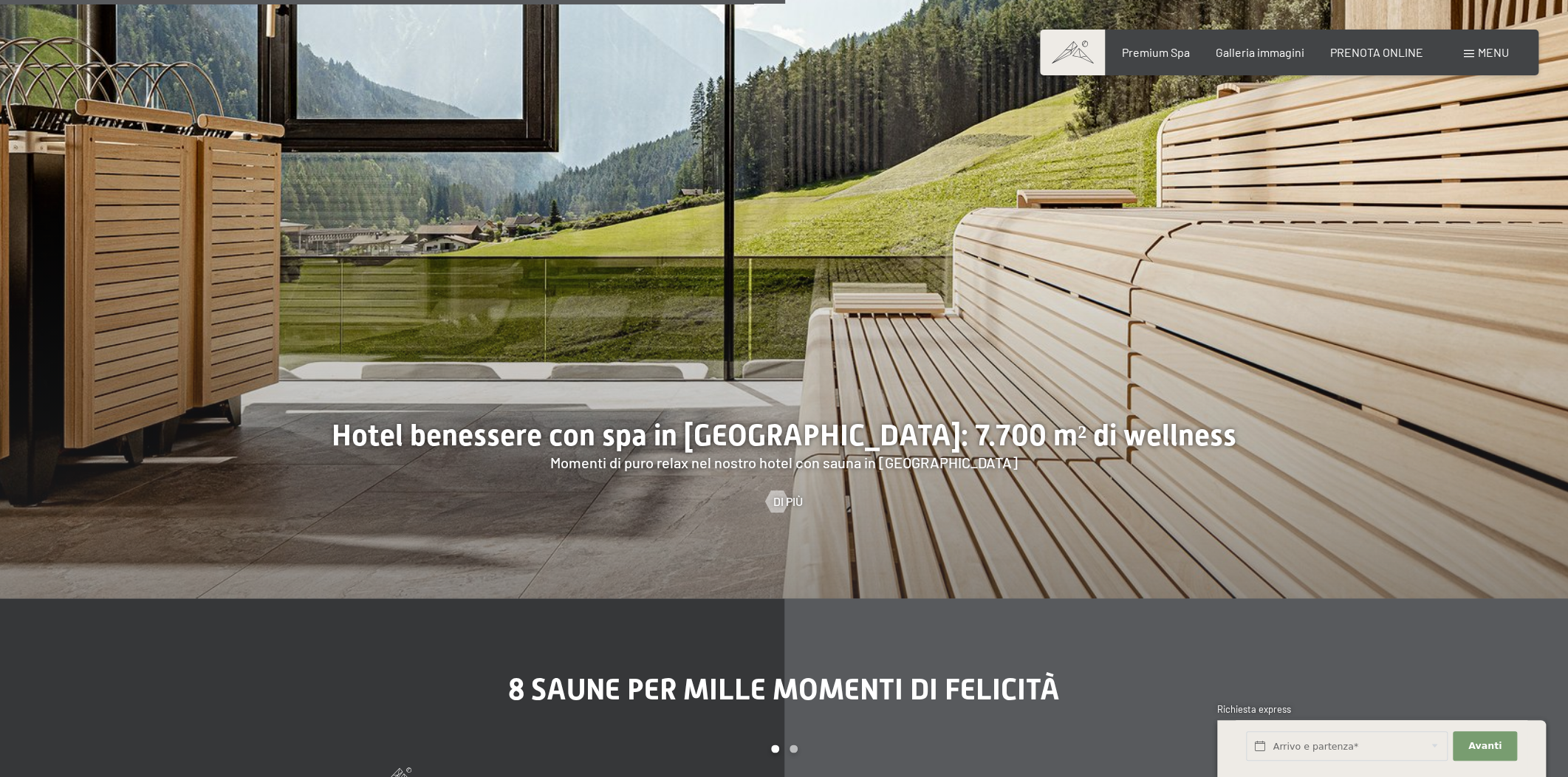
scroll to position [5107, 0]
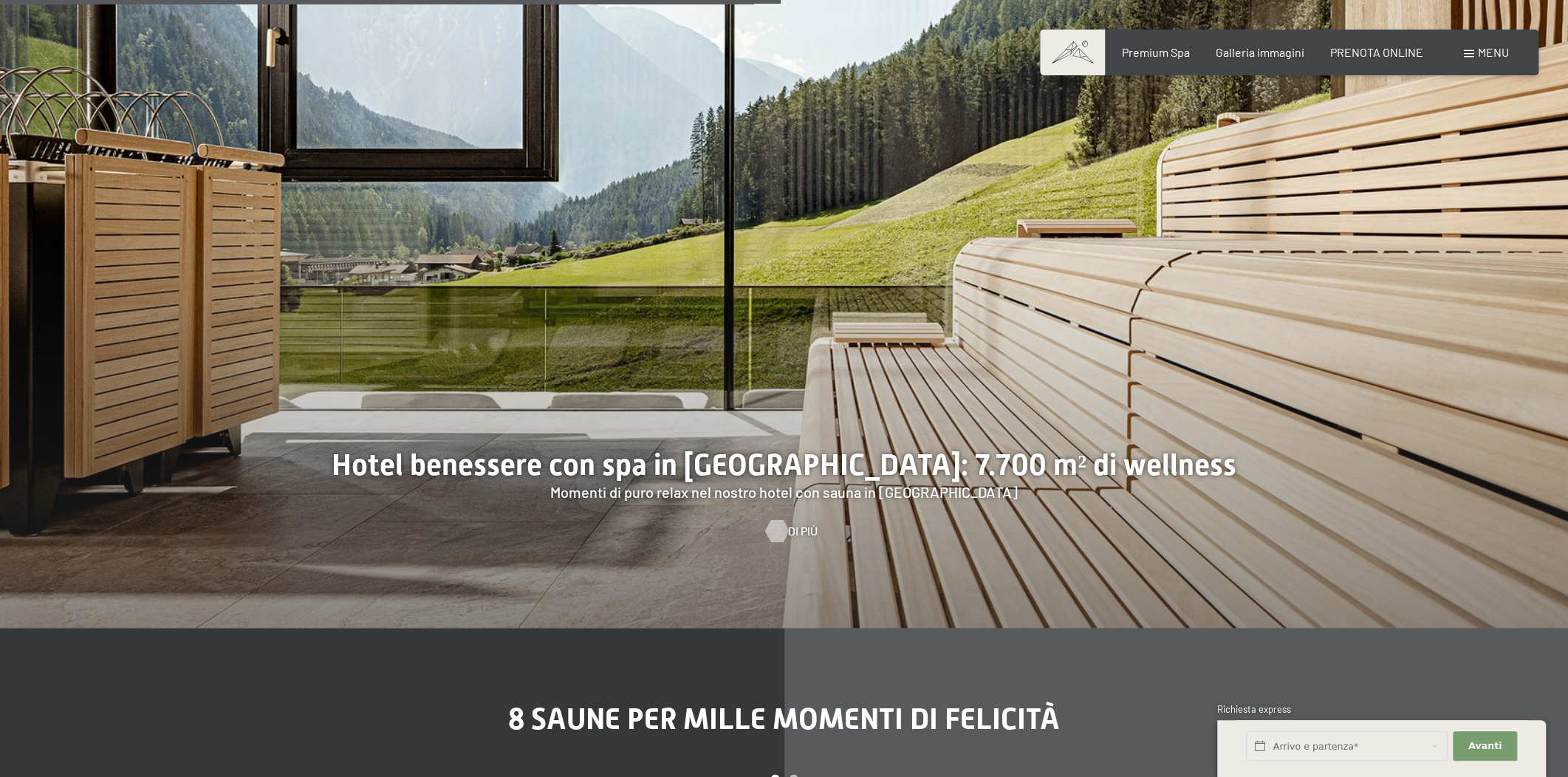
click at [773, 519] on div at bounding box center [776, 530] width 12 height 22
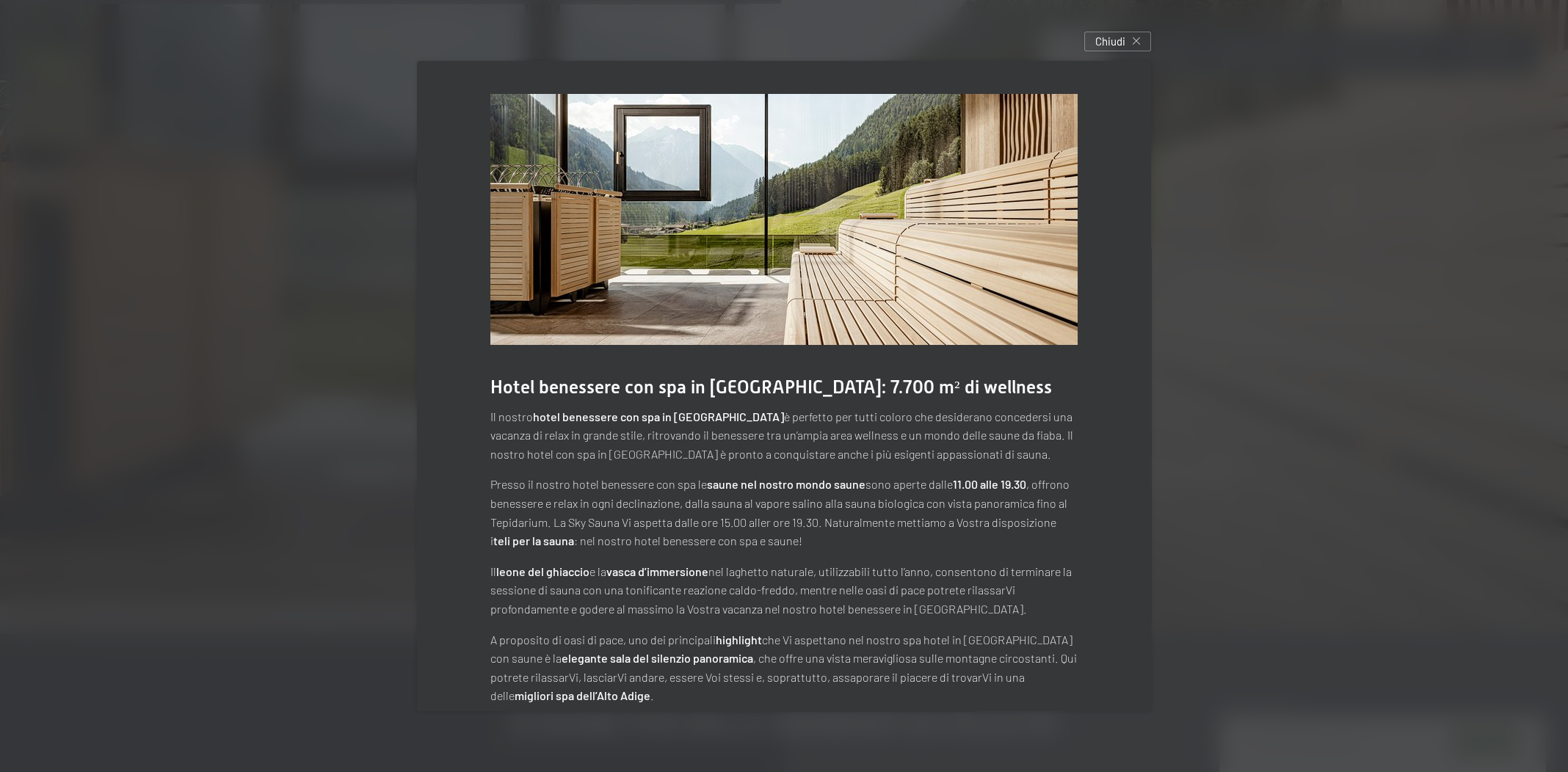
click at [1403, 149] on div at bounding box center [784, 386] width 1568 height 772
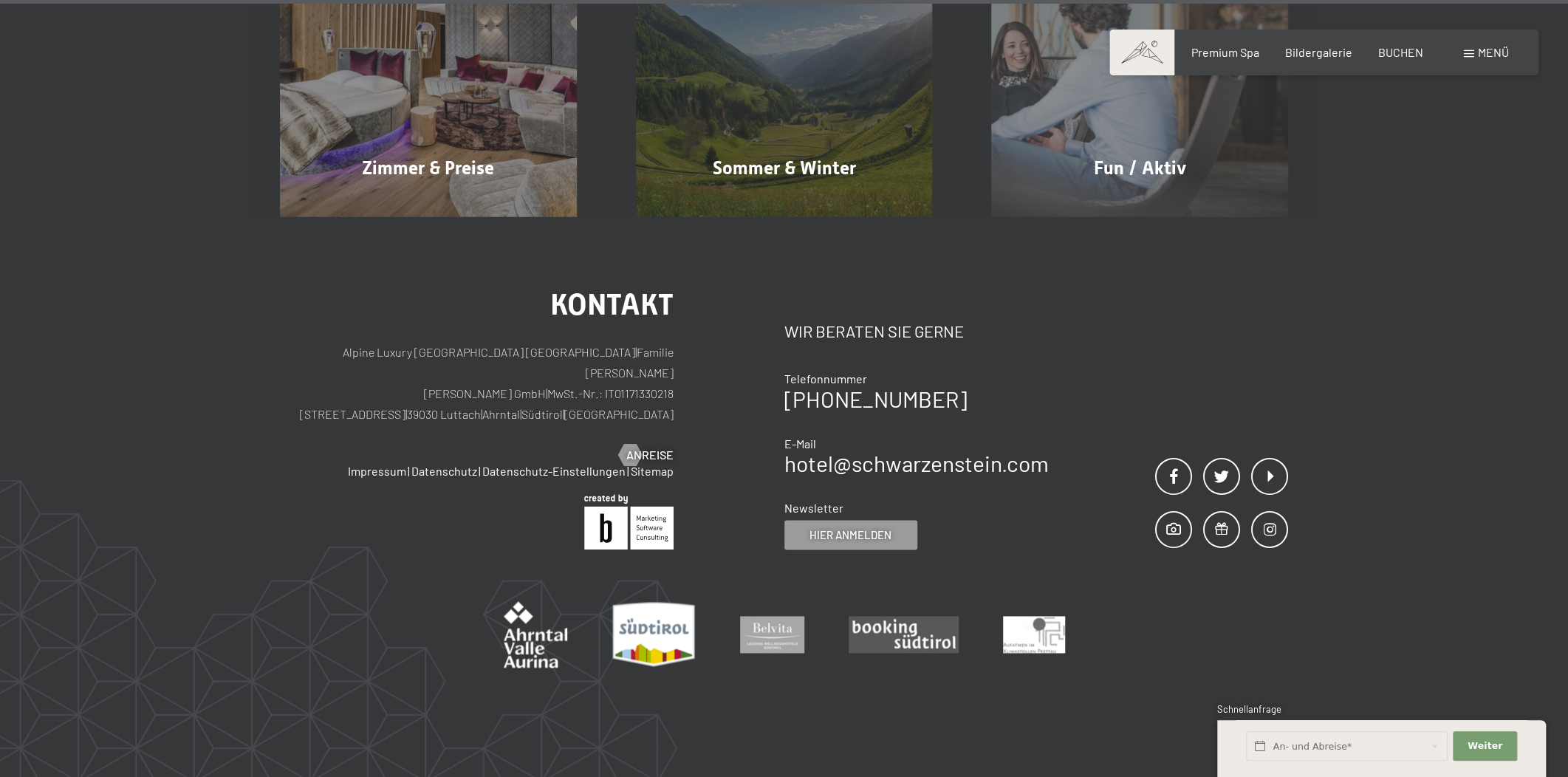
scroll to position [9004, 0]
